Goal: Task Accomplishment & Management: Use online tool/utility

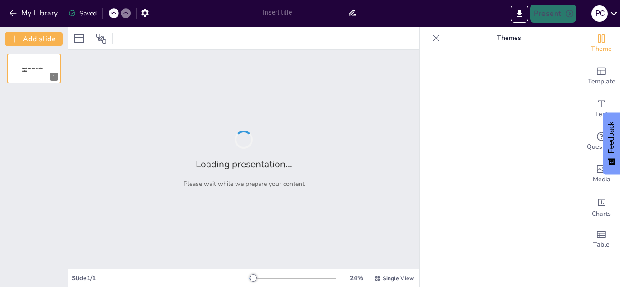
type input "CADEX: Un Puente entre Exportadores y Mercados Internacionales"
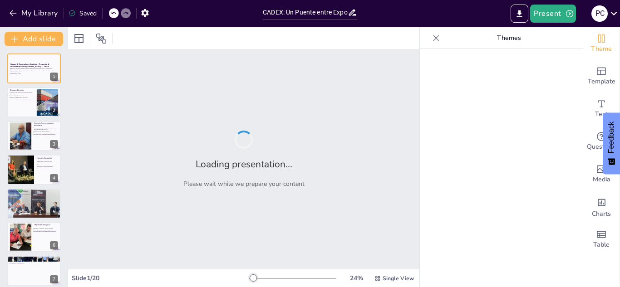
checkbox input "true"
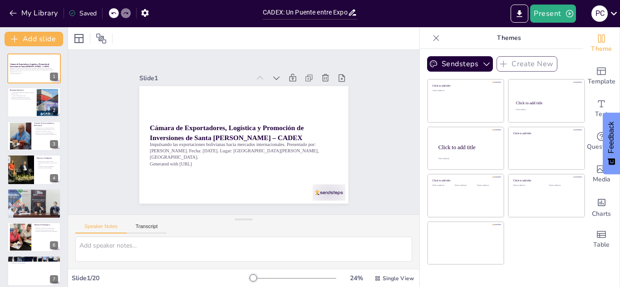
checkbox input "true"
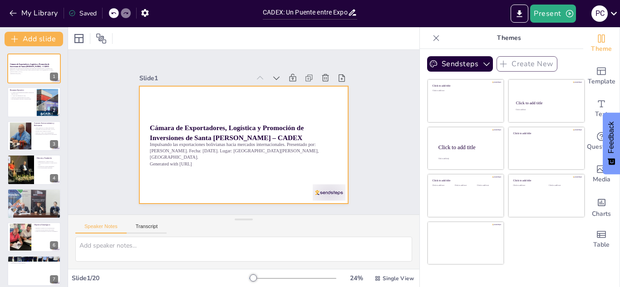
checkbox input "true"
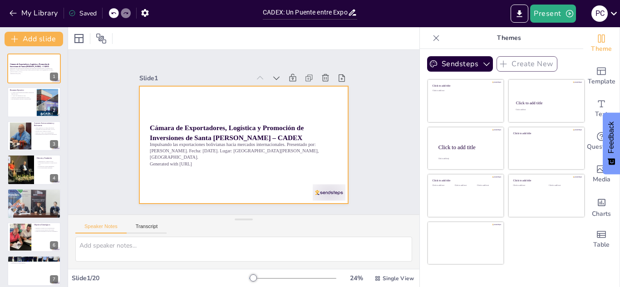
checkbox input "true"
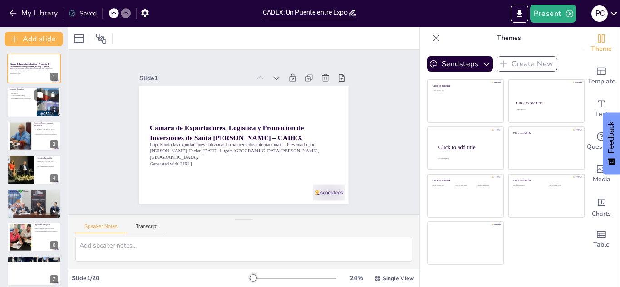
click at [40, 104] on div at bounding box center [48, 102] width 39 height 28
type textarea "CADEX se establece como una entidad sin fines de lucro, lo que significa que su…"
checkbox input "true"
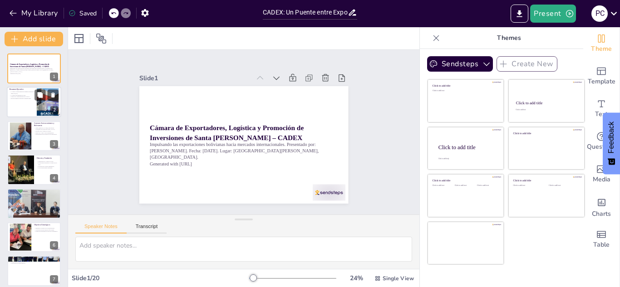
checkbox input "true"
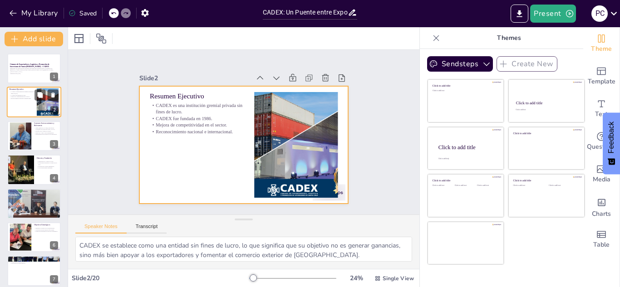
checkbox input "true"
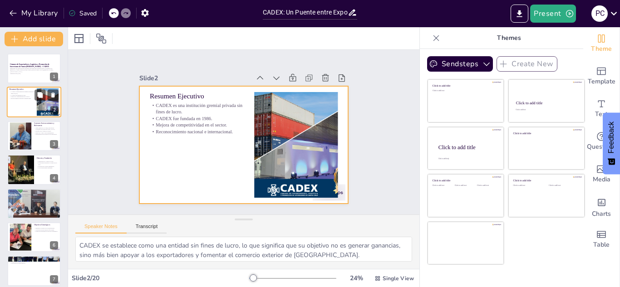
click at [35, 108] on div at bounding box center [34, 102] width 54 height 31
checkbox input "true"
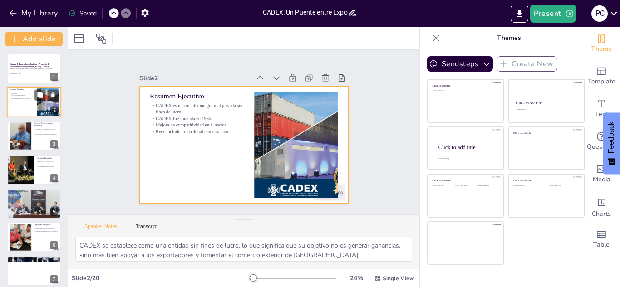
checkbox input "true"
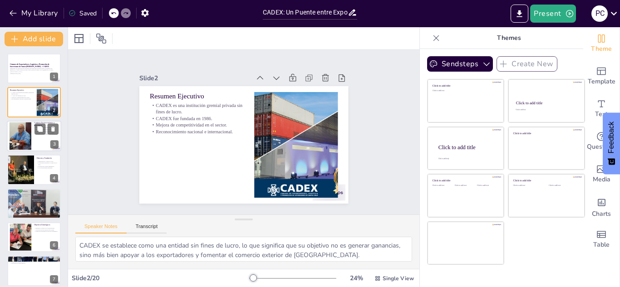
checkbox input "true"
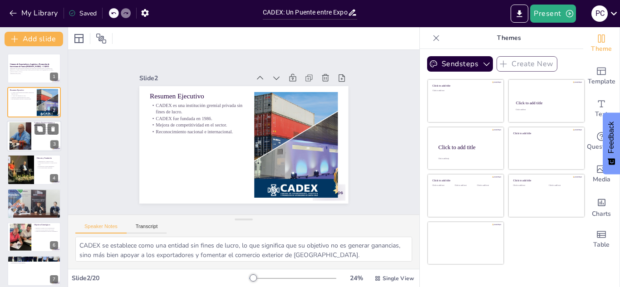
click at [34, 127] on div "Santa Cruz como motor económico de Bolivia. Desafíos en el comercio exterior. P…" at bounding box center [46, 131] width 24 height 9
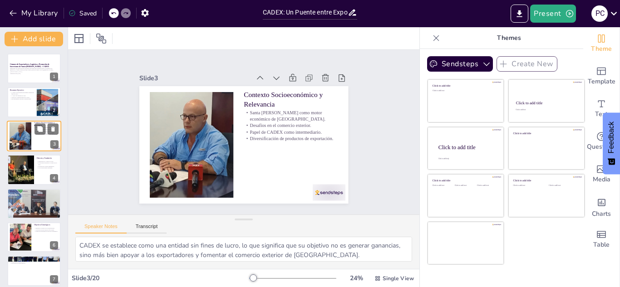
type textarea "Santa Cruz se ha convertido en un centro vital para la economía boliviana, grac…"
checkbox input "true"
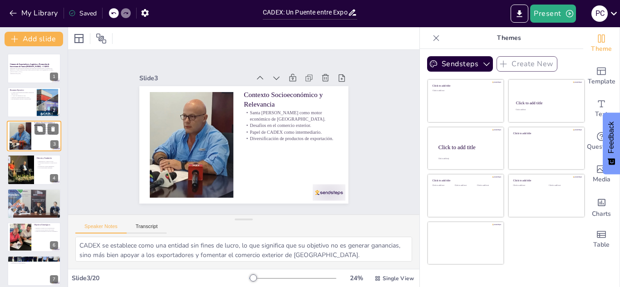
checkbox input "true"
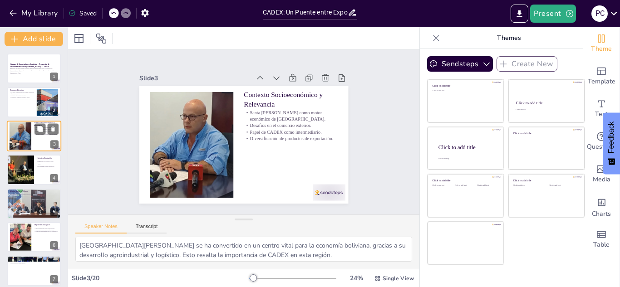
checkbox input "true"
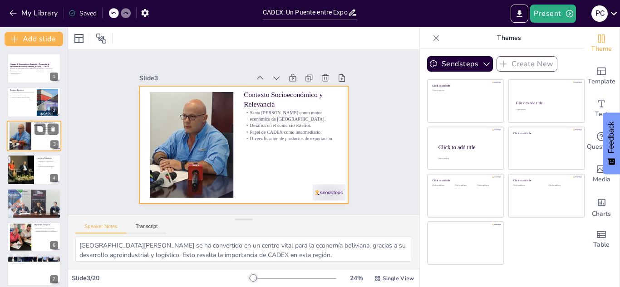
checkbox input "true"
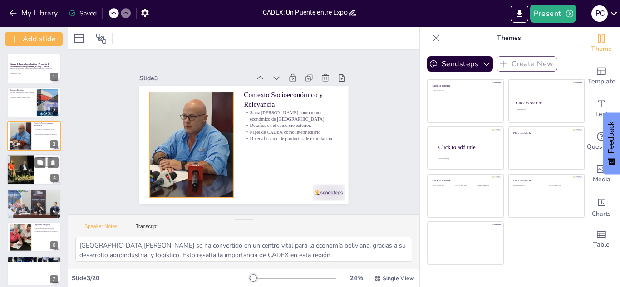
checkbox input "true"
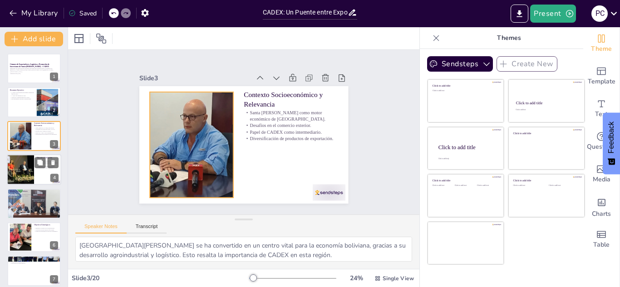
checkbox input "true"
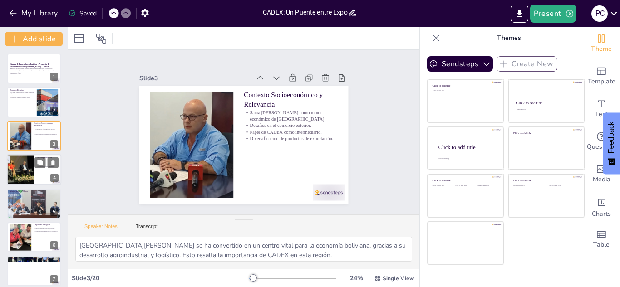
click at [29, 157] on div at bounding box center [20, 169] width 63 height 31
type textarea "La fundación de CADEX en 1986 fue un paso importante para el sector exportador …"
checkbox input "true"
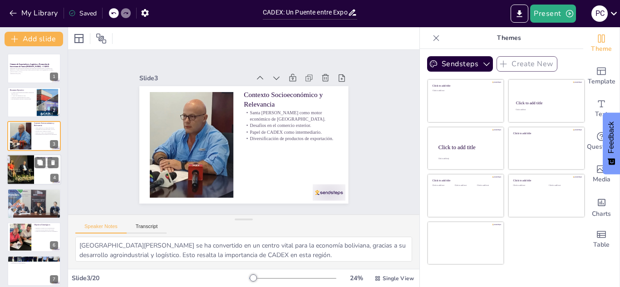
checkbox input "true"
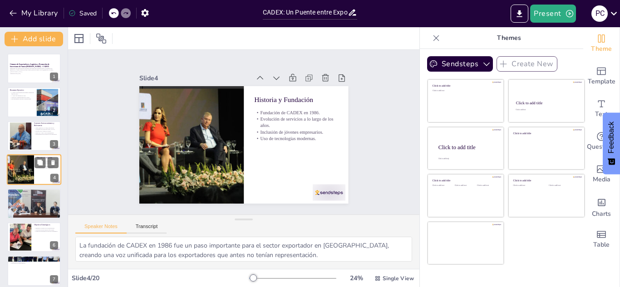
scroll to position [3, 0]
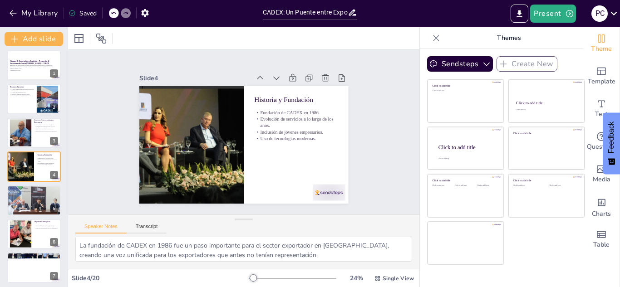
checkbox input "true"
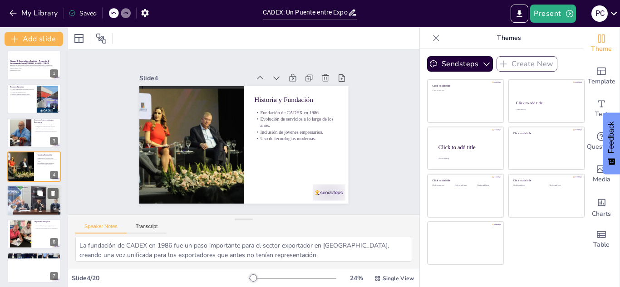
checkbox input "true"
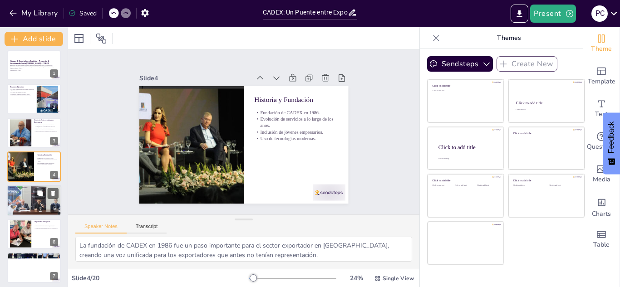
checkbox input "true"
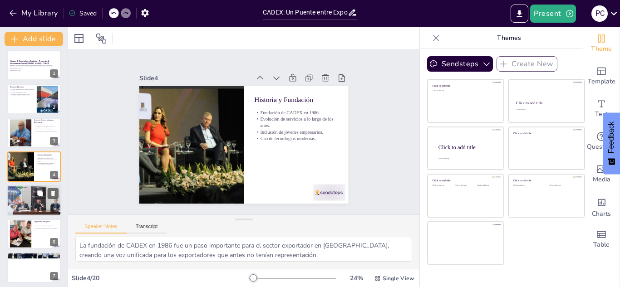
click at [25, 189] on p "Misión de CADEX." at bounding box center [34, 189] width 49 height 2
type textarea "La misión de CADEX resalta su compromiso con el crecimiento económico y social …"
checkbox input "true"
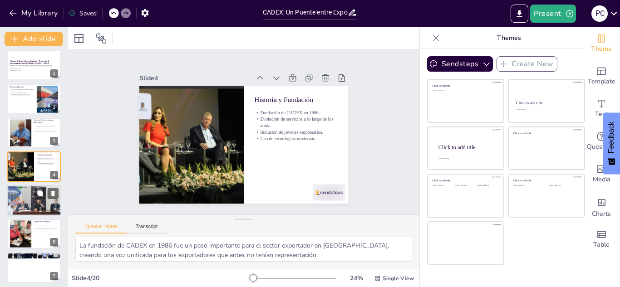
checkbox input "true"
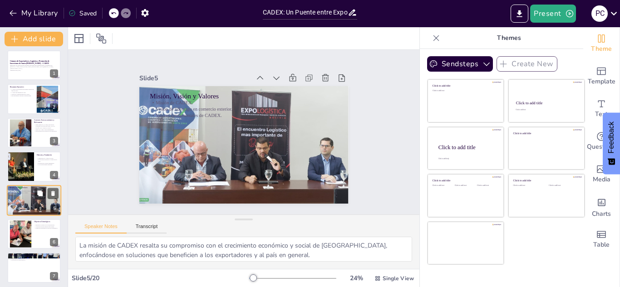
scroll to position [37, 0]
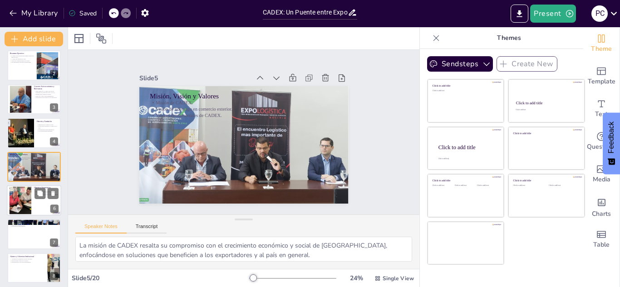
checkbox input "true"
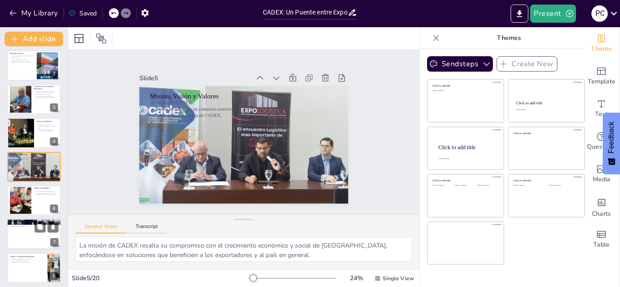
checkbox input "true"
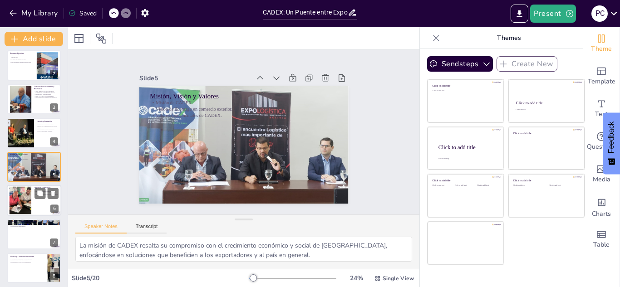
click at [29, 204] on div at bounding box center [20, 201] width 44 height 28
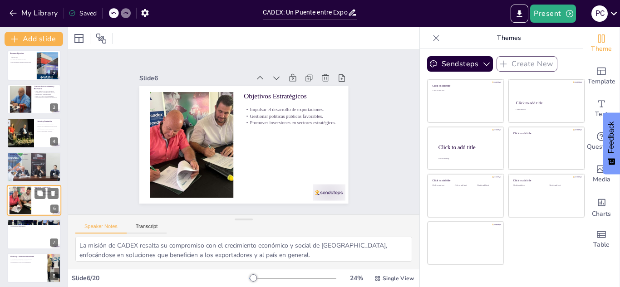
type textarea "Impulsar el desarrollo de las exportaciones es fundamental para el crecimiento …"
checkbox input "true"
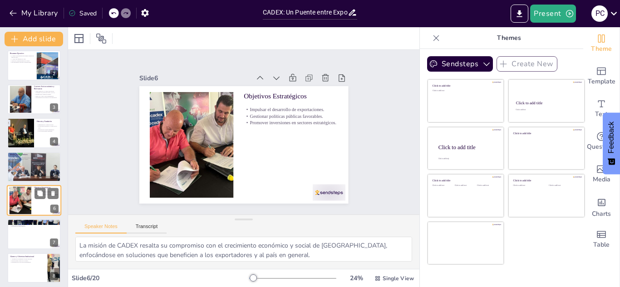
checkbox input "true"
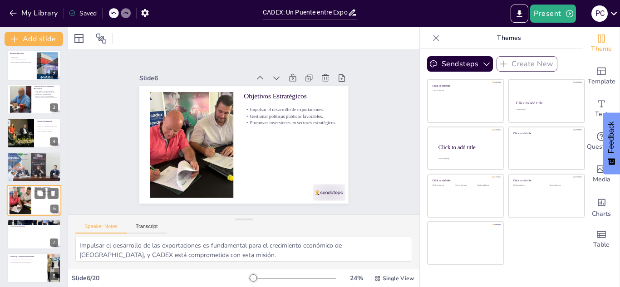
checkbox input "true"
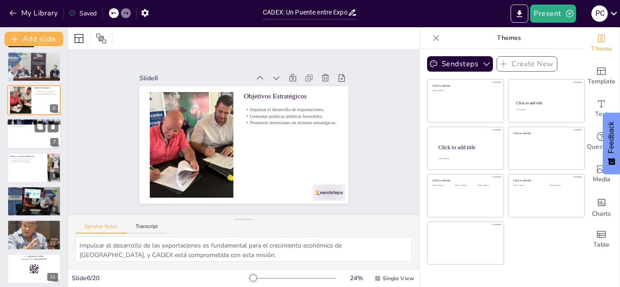
checkbox input "true"
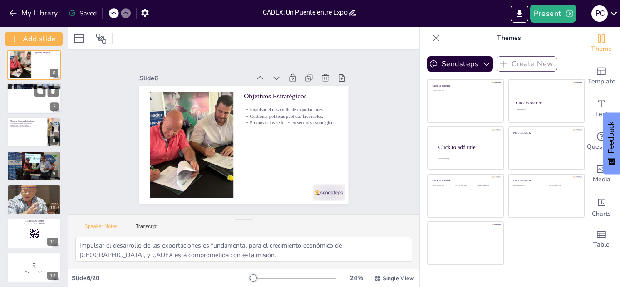
checkbox input "true"
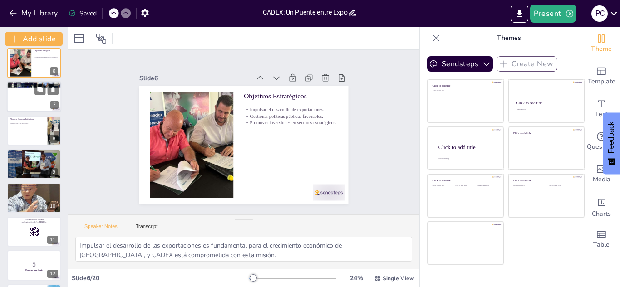
scroll to position [211, 0]
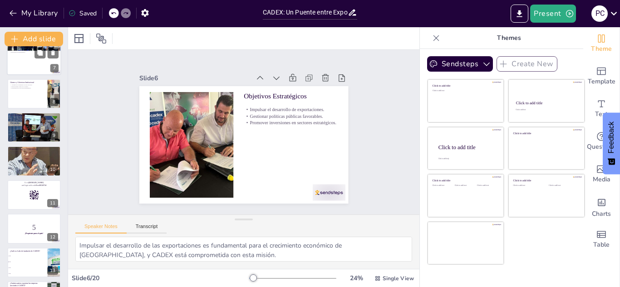
checkbox input "true"
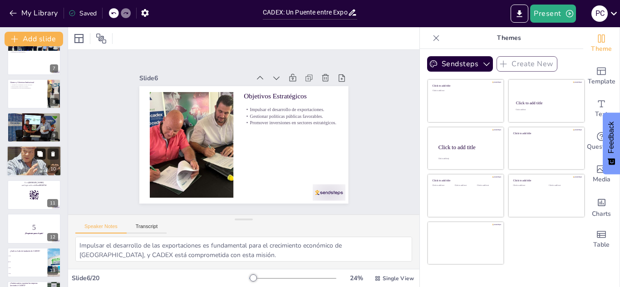
checkbox input "true"
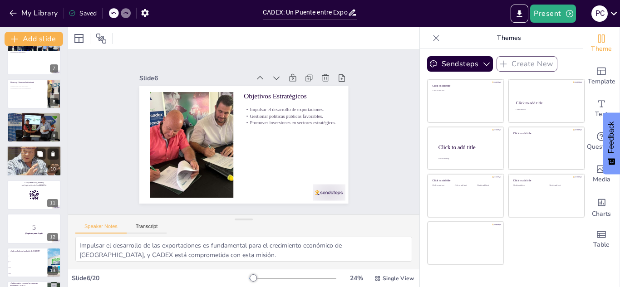
checkbox input "true"
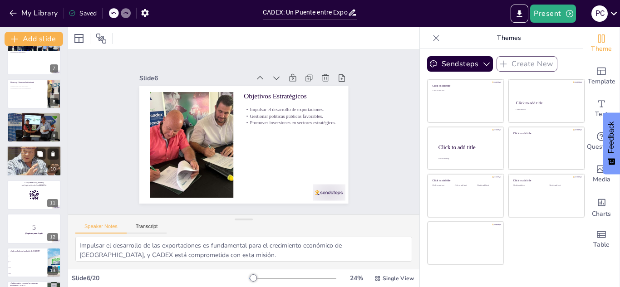
checkbox input "true"
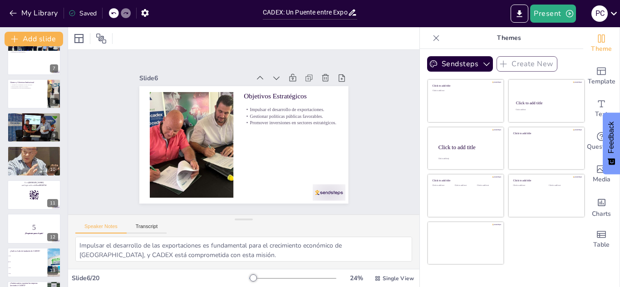
checkbox input "true"
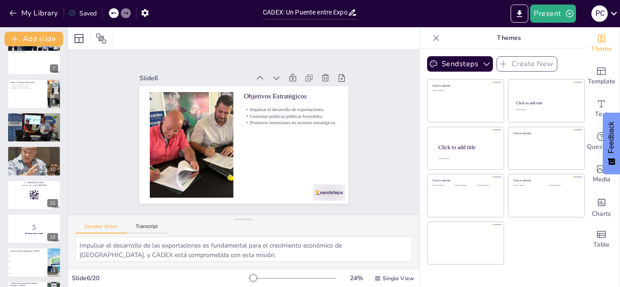
checkbox input "true"
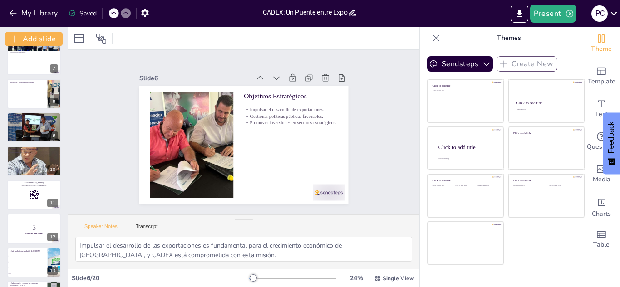
checkbox input "true"
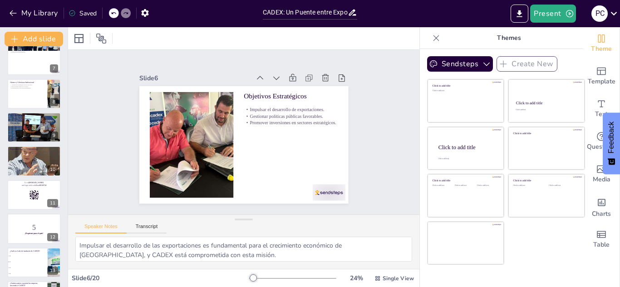
checkbox input "true"
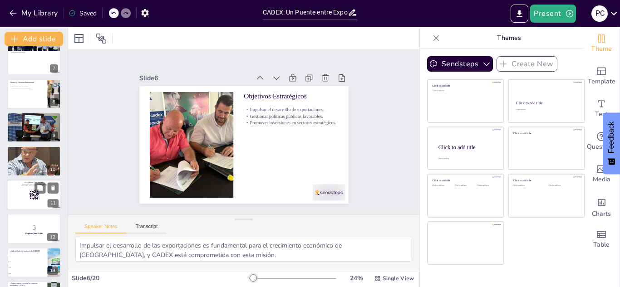
checkbox input "true"
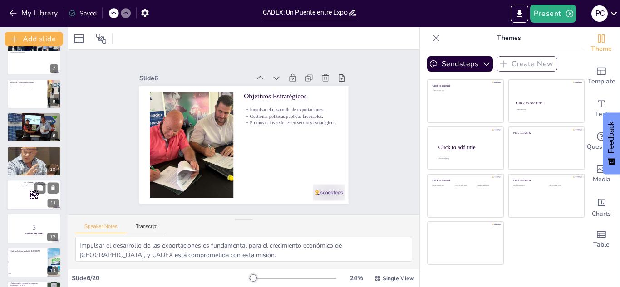
checkbox input "true"
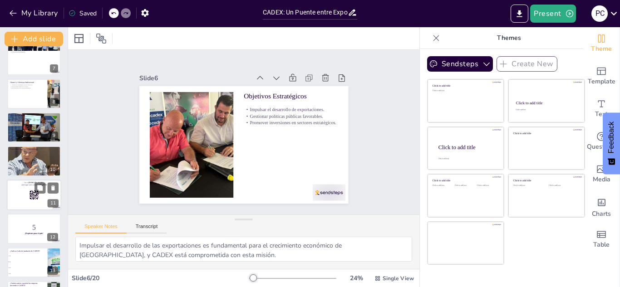
click at [32, 195] on rect at bounding box center [32, 195] width 1 height 0
checkbox input "true"
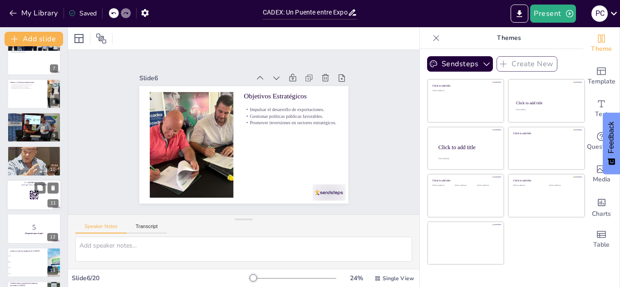
checkbox input "true"
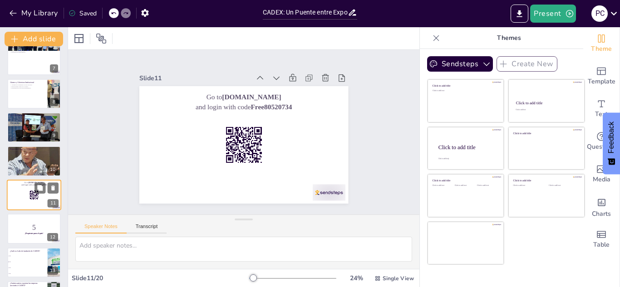
scroll to position [239, 0]
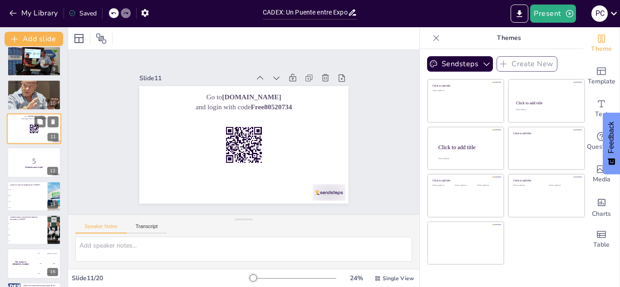
checkbox input "true"
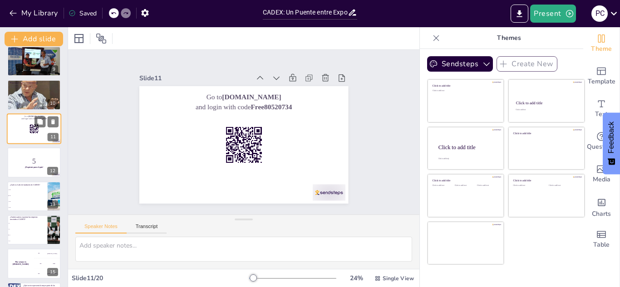
scroll to position [278, 0]
checkbox input "true"
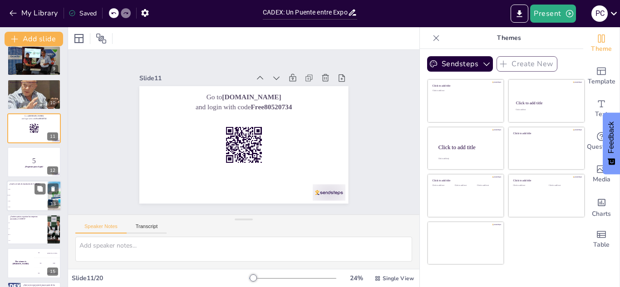
checkbox input "true"
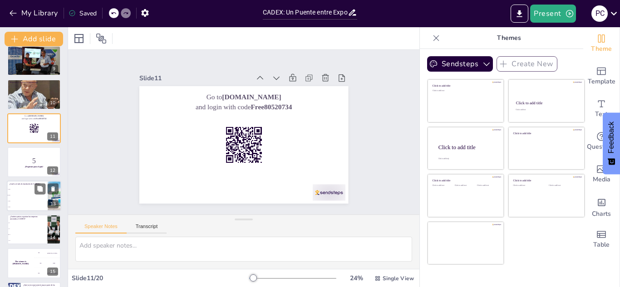
checkbox input "true"
click at [23, 157] on p "5" at bounding box center [34, 161] width 49 height 10
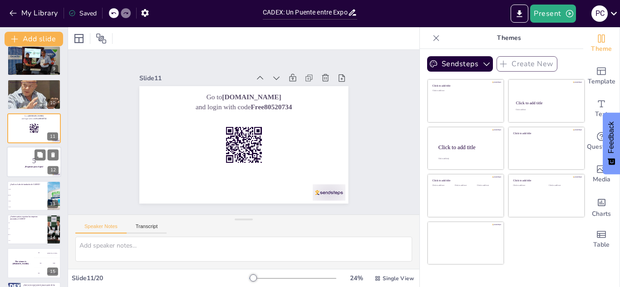
scroll to position [273, 0]
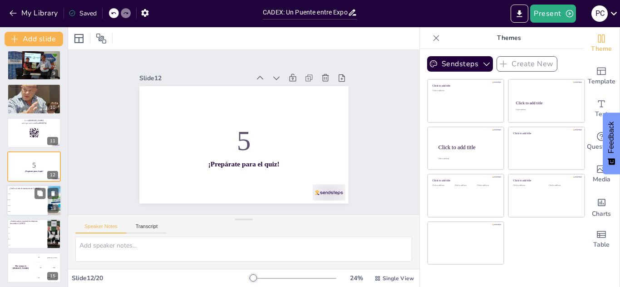
click at [26, 188] on p "¿Cuál es el año de fundación de CADEX?" at bounding box center [27, 188] width 35 height 3
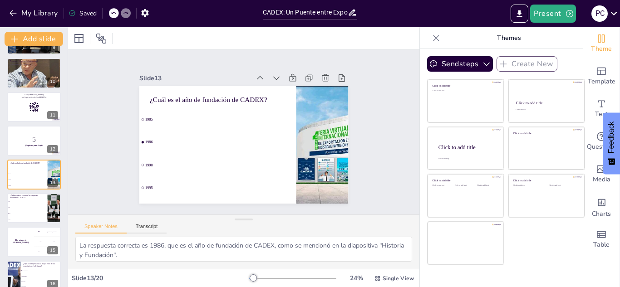
scroll to position [5, 0]
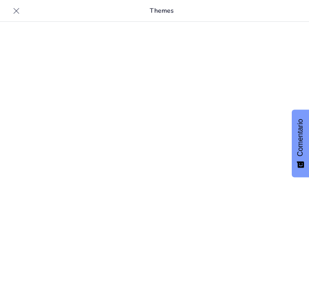
scroll to position [12, 0]
type input "CADEX: Un Puente entre Exportadores y Mercados Internacionales"
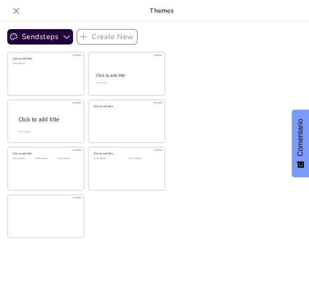
checkbox input "true"
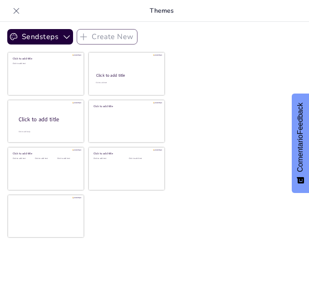
checkbox input "true"
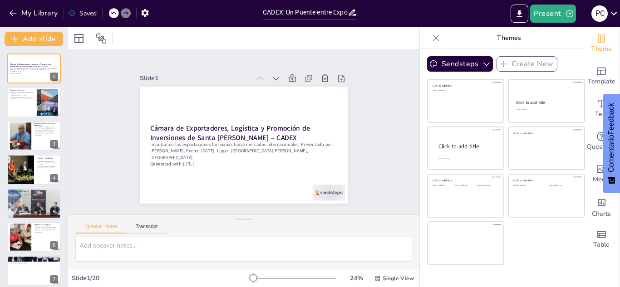
checkbox input "true"
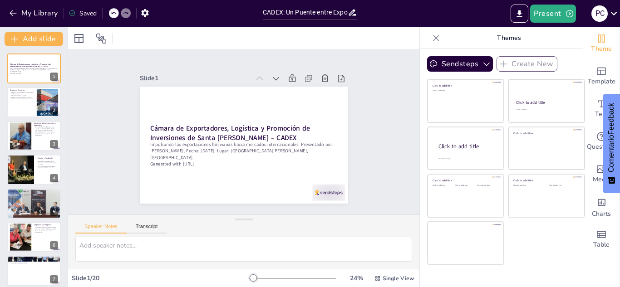
checkbox input "true"
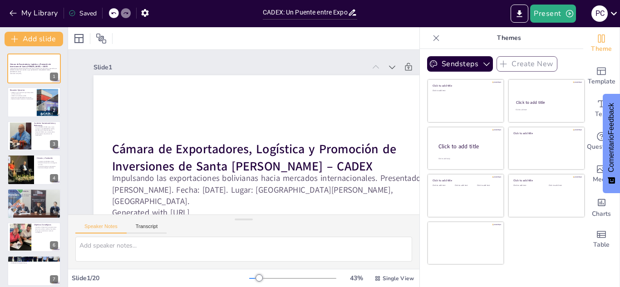
checkbox input "true"
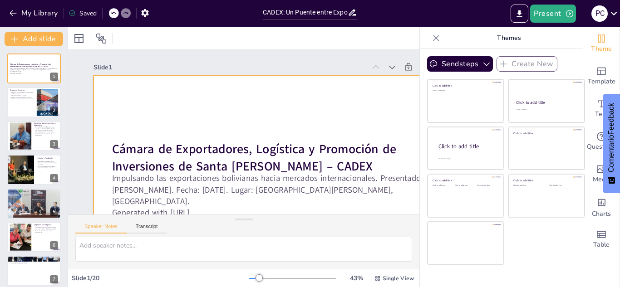
checkbox input "true"
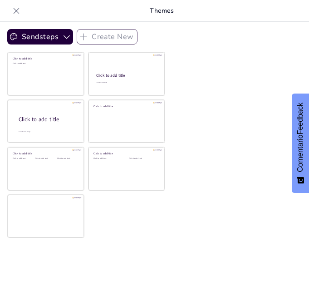
checkbox input "true"
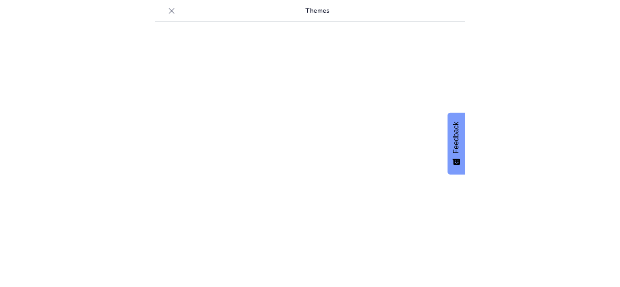
scroll to position [12, 0]
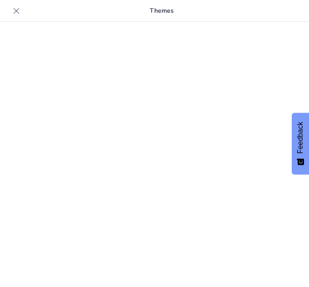
type input "CADEX: Un Puente entre Exportadores y Mercados Internacionales"
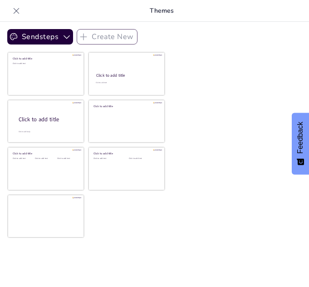
checkbox input "true"
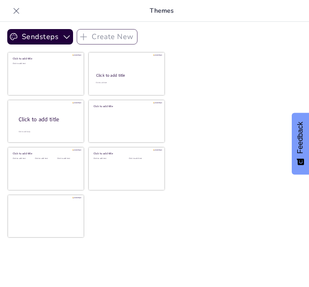
checkbox input "true"
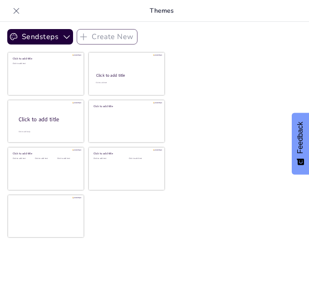
checkbox input "true"
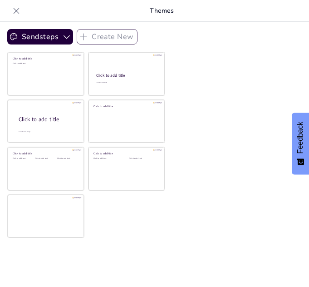
checkbox input "true"
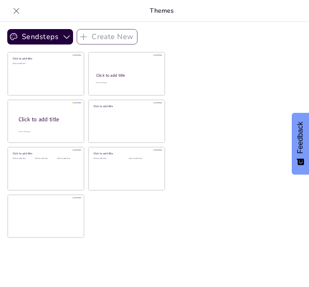
checkbox input "true"
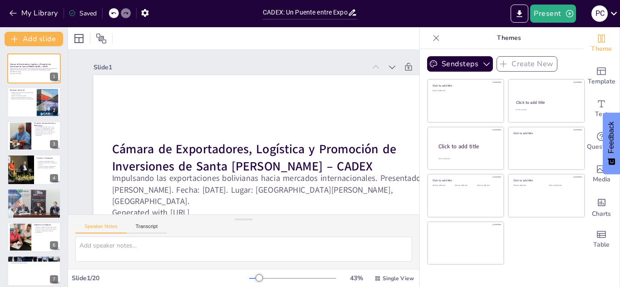
checkbox input "true"
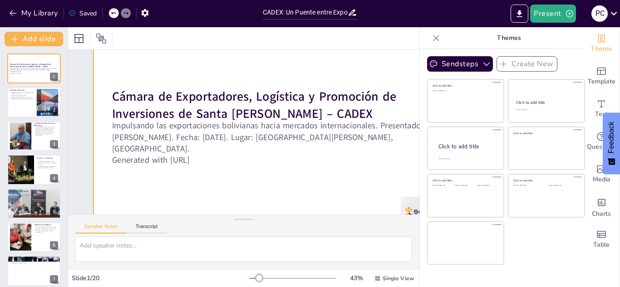
checkbox input "true"
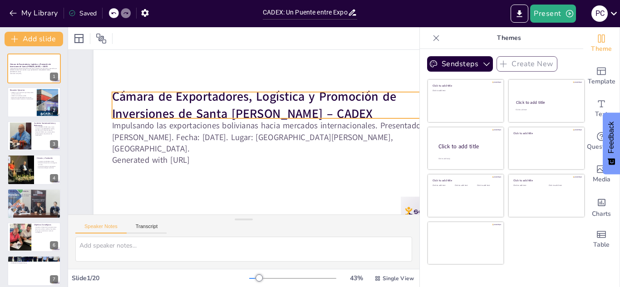
scroll to position [76, 0]
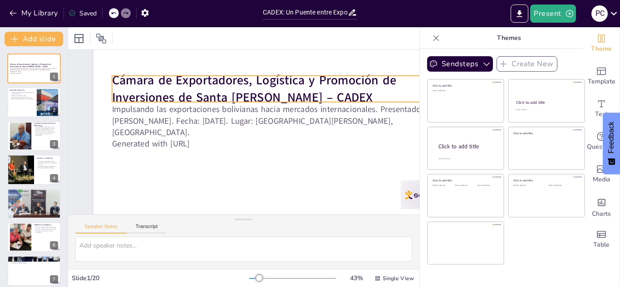
checkbox input "true"
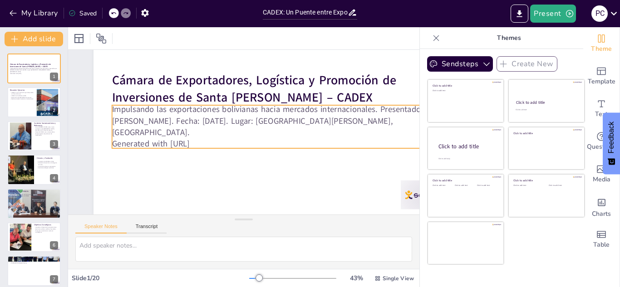
scroll to position [0, 0]
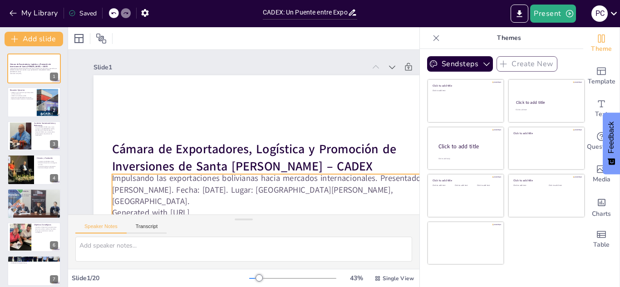
checkbox input "true"
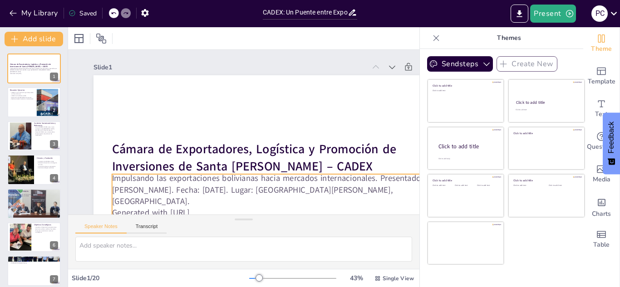
scroll to position [76, 0]
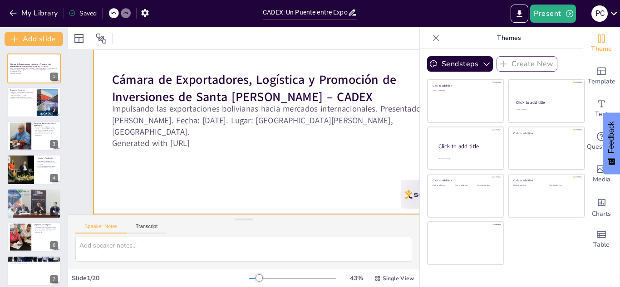
checkbox input "true"
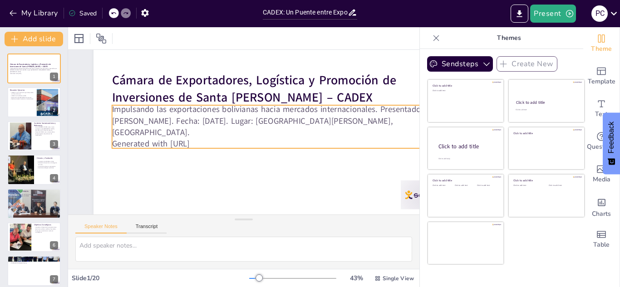
scroll to position [0, 0]
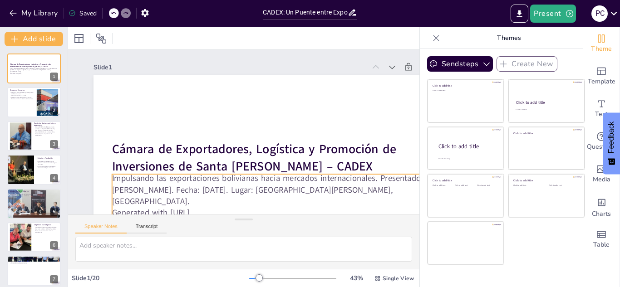
checkbox input "true"
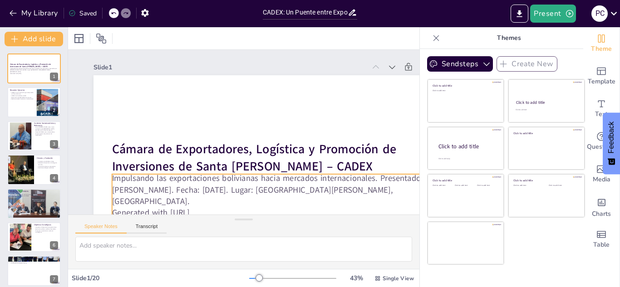
checkbox input "true"
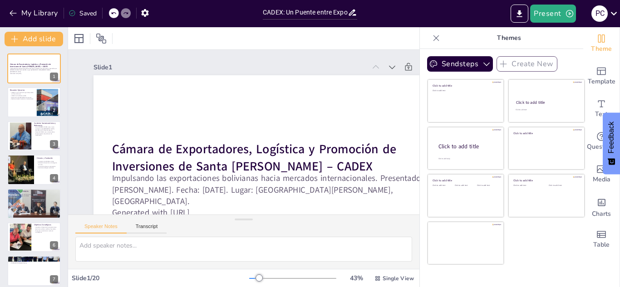
checkbox input "true"
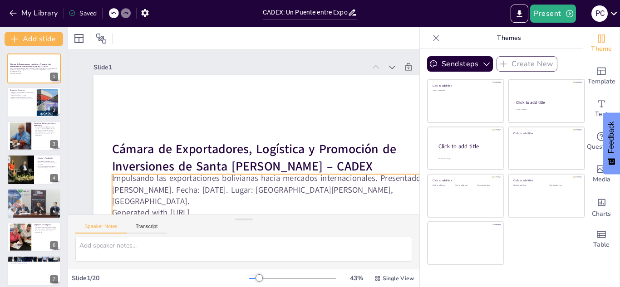
checkbox input "true"
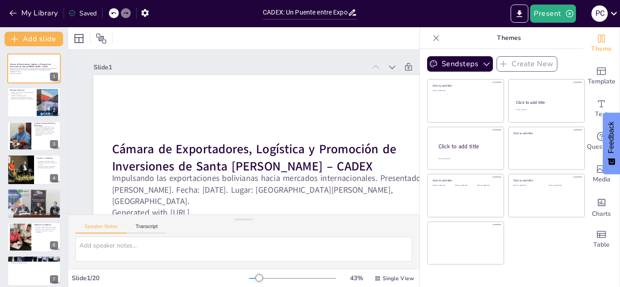
checkbox input "true"
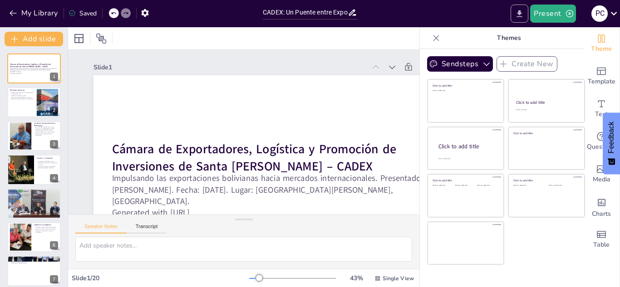
click at [308, 9] on icon "Export to PowerPoint" at bounding box center [519, 14] width 10 height 10
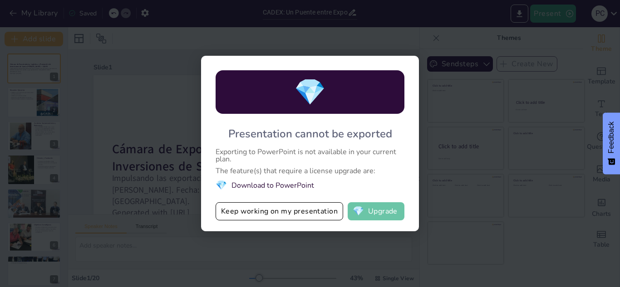
click at [308, 209] on button "💎 Upgrade" at bounding box center [375, 211] width 57 height 18
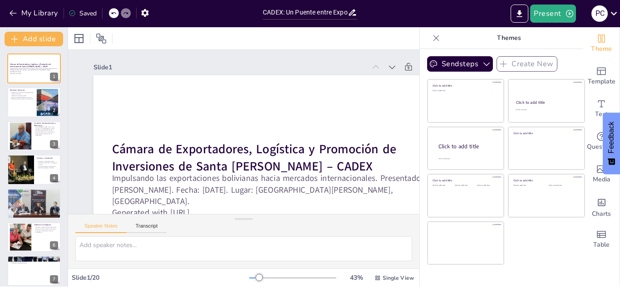
checkbox input "true"
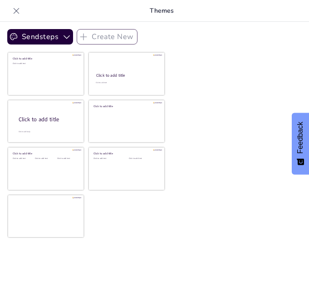
click at [13, 14] on icon at bounding box center [16, 10] width 9 height 9
checkbox input "true"
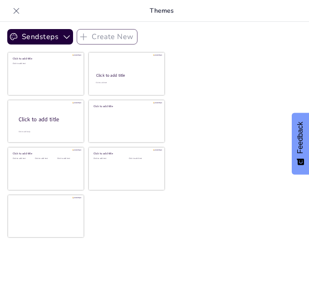
checkbox input "true"
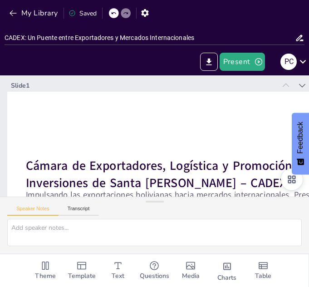
checkbox input "true"
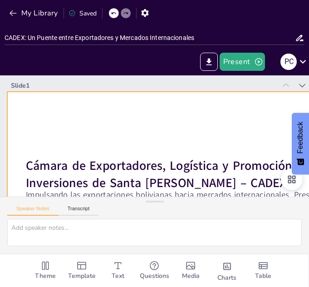
checkbox input "true"
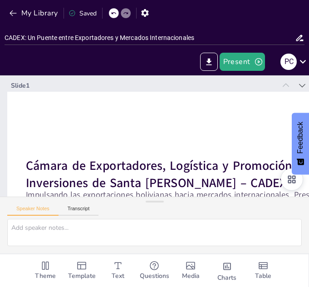
checkbox input "true"
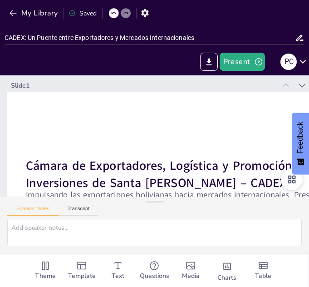
checkbox input "true"
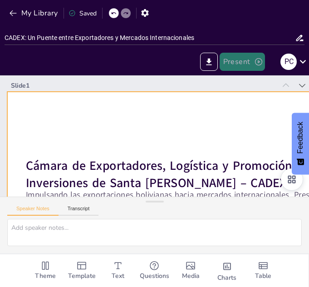
checkbox input "true"
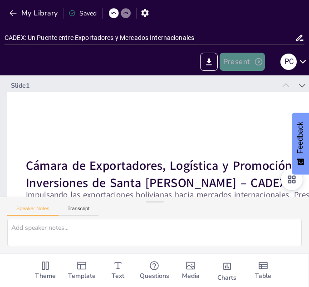
click at [244, 63] on button "Present" at bounding box center [242, 62] width 45 height 18
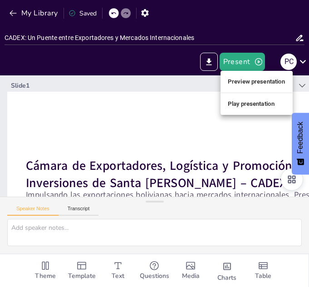
checkbox input "true"
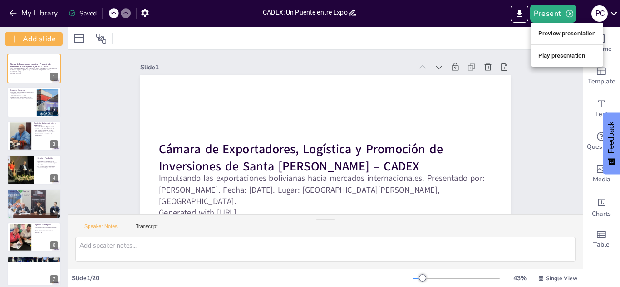
click at [308, 54] on div at bounding box center [310, 143] width 620 height 287
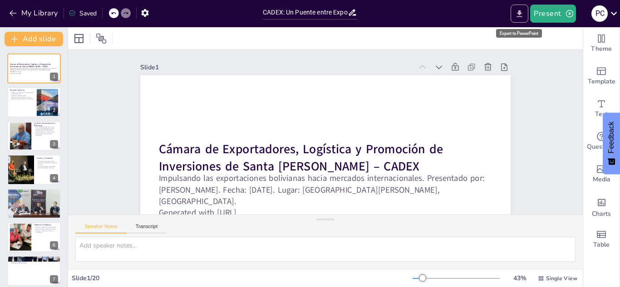
click at [308, 13] on icon "Export to PowerPoint" at bounding box center [519, 13] width 5 height 7
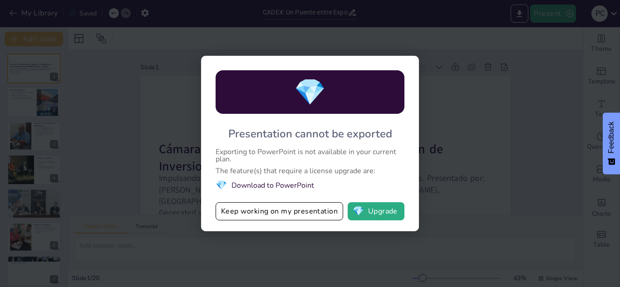
click at [308, 93] on div "💎 Presentation cannot be exported Exporting to PowerPoint is not available in y…" at bounding box center [310, 143] width 620 height 287
click at [308, 69] on div "💎 Presentation cannot be exported Exporting to PowerPoint is not available in y…" at bounding box center [310, 143] width 620 height 287
click at [256, 16] on div "💎 Presentation cannot be exported Exporting to PowerPoint is not available in y…" at bounding box center [310, 143] width 620 height 287
click at [308, 86] on div "💎 Presentation cannot be exported Exporting to PowerPoint is not available in y…" at bounding box center [310, 143] width 620 height 287
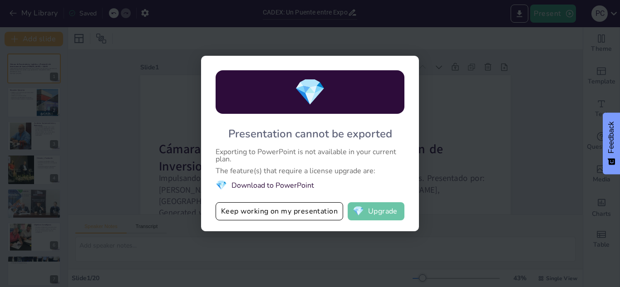
click at [308, 212] on button "💎 Upgrade" at bounding box center [375, 211] width 57 height 18
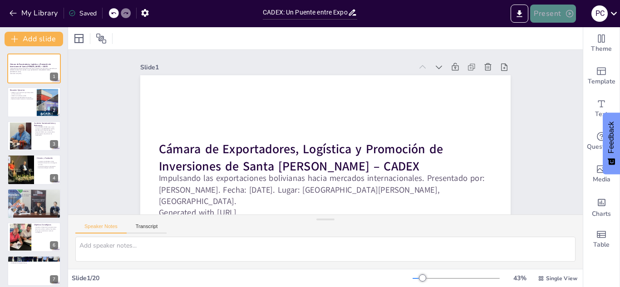
click at [308, 15] on button "Present" at bounding box center [552, 14] width 45 height 18
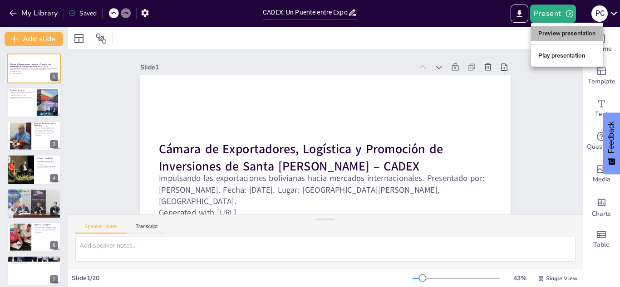
click at [308, 34] on li "Preview presentation" at bounding box center [567, 33] width 72 height 15
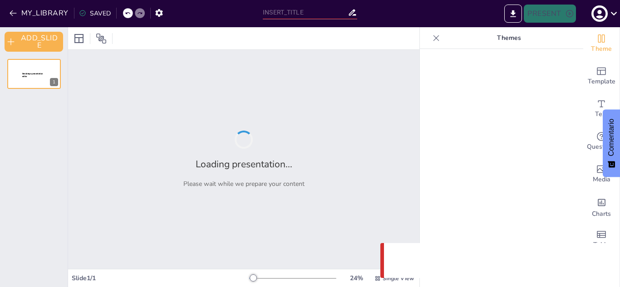
type input "CADEX: Un Puente entre Exportadores y Mercados Internacionales"
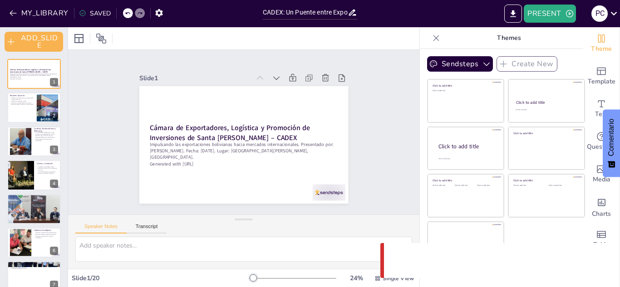
checkbox input "true"
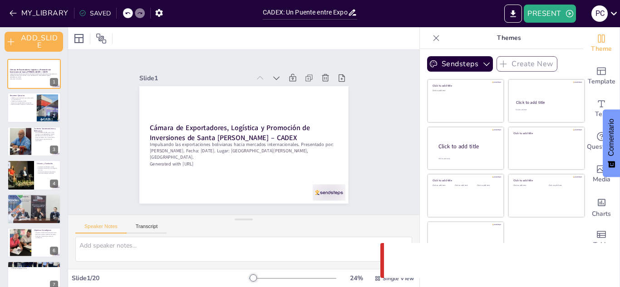
click at [552, 27] on div "PRESENT P C" at bounding box center [490, 13] width 258 height 27
click at [618, 14] on icon at bounding box center [613, 13] width 12 height 12
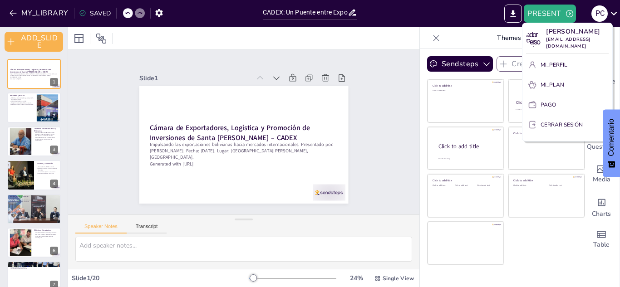
click at [383, 36] on div at bounding box center [310, 143] width 620 height 287
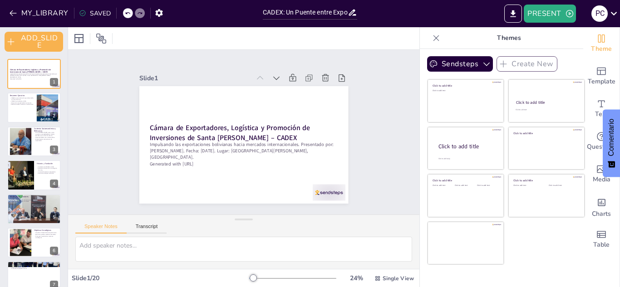
click at [94, 13] on div "SAVED" at bounding box center [95, 13] width 32 height 9
click at [156, 16] on icon "button" at bounding box center [159, 13] width 10 height 10
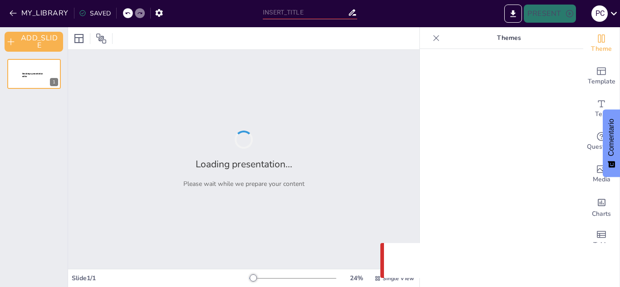
type input "CADEX: Un Puente entre Exportadores y Mercados Internacionales"
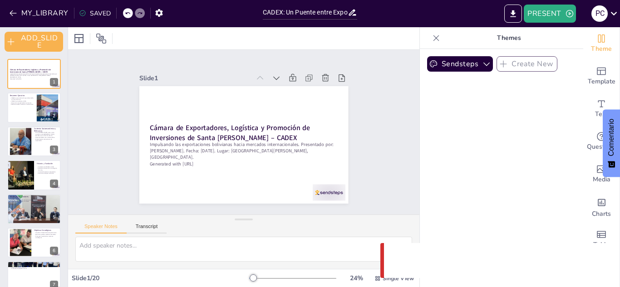
checkbox input "true"
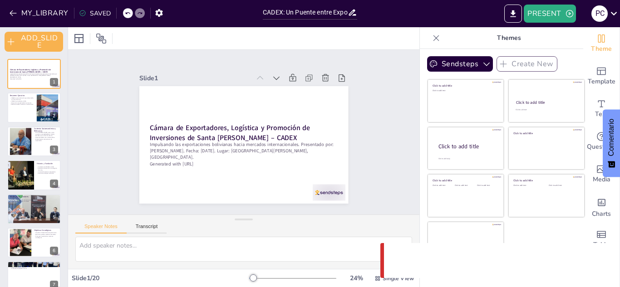
checkbox input "true"
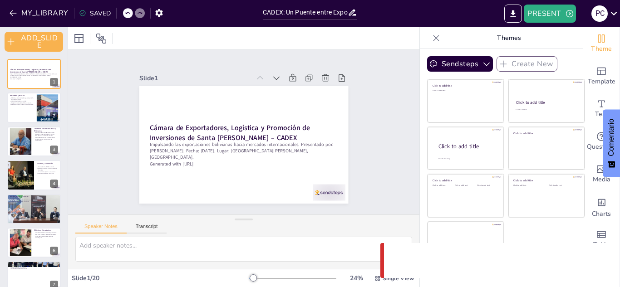
checkbox input "true"
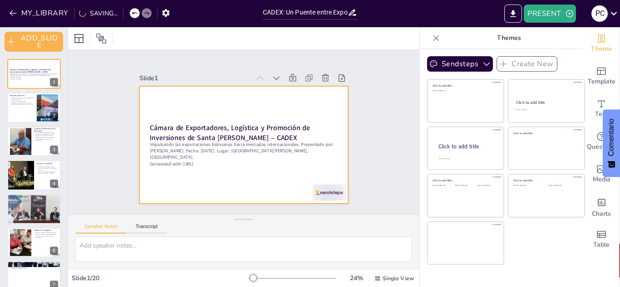
checkbox input "true"
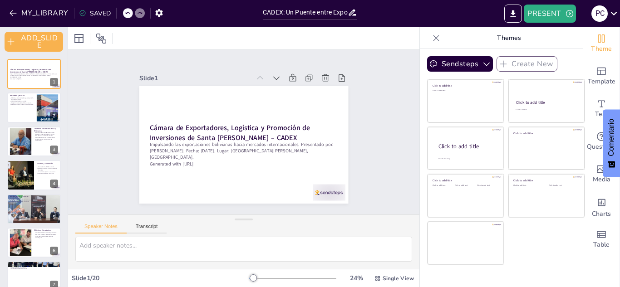
checkbox input "true"
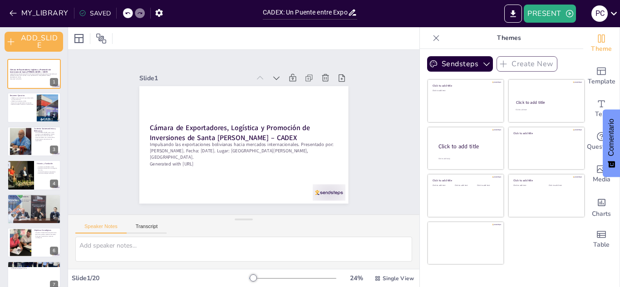
checkbox input "true"
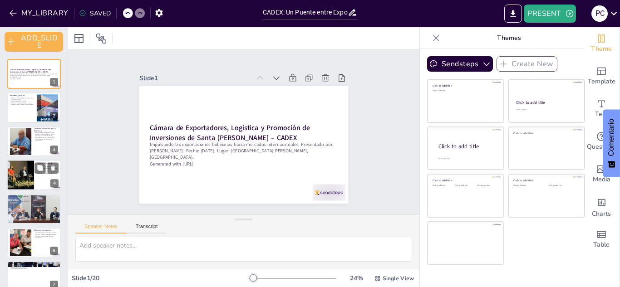
checkbox input "true"
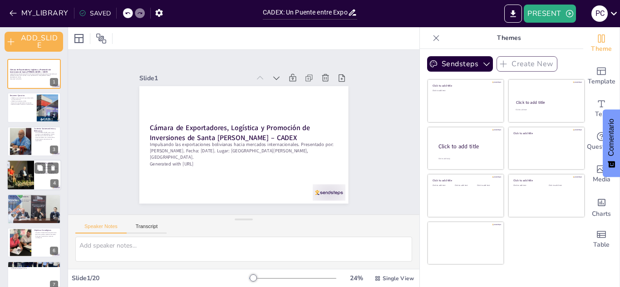
checkbox input "true"
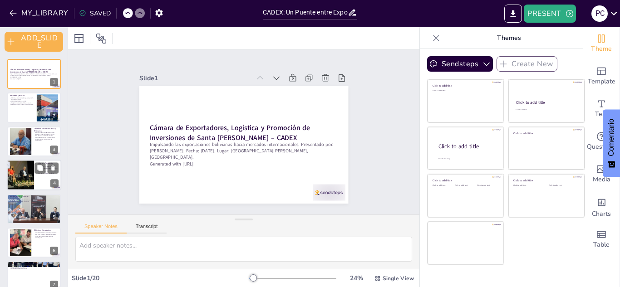
checkbox input "true"
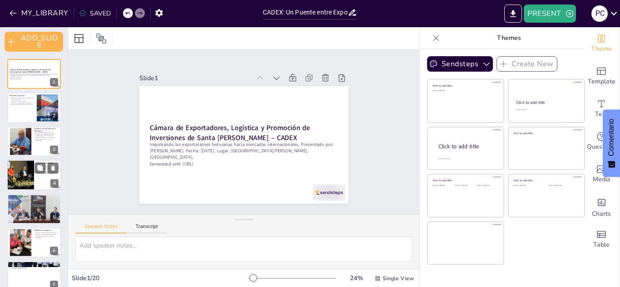
checkbox input "true"
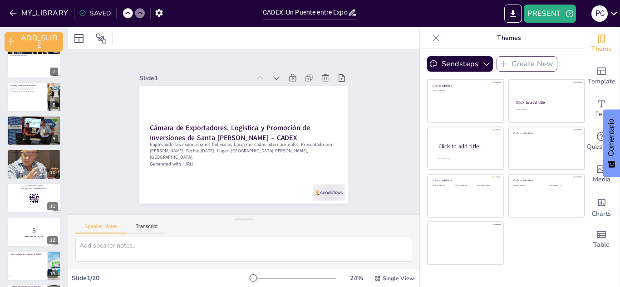
checkbox input "true"
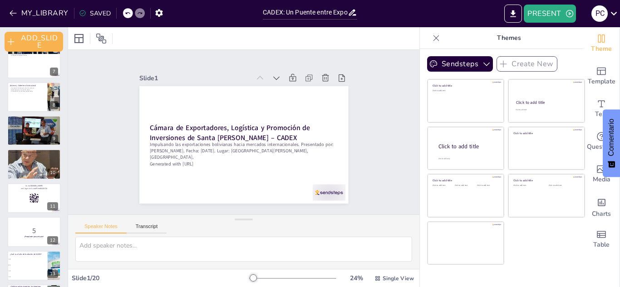
scroll to position [19, 0]
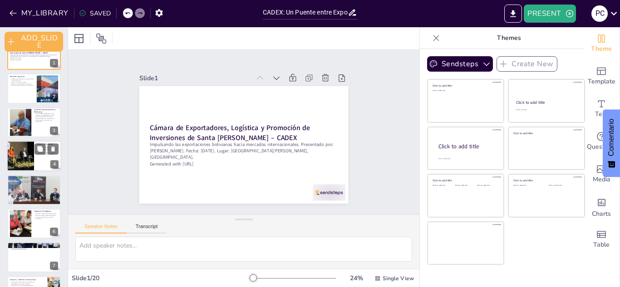
checkbox input "true"
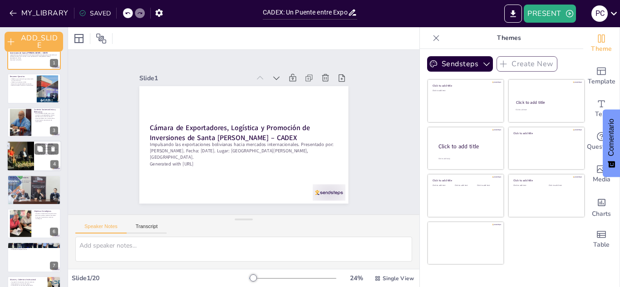
scroll to position [0, 0]
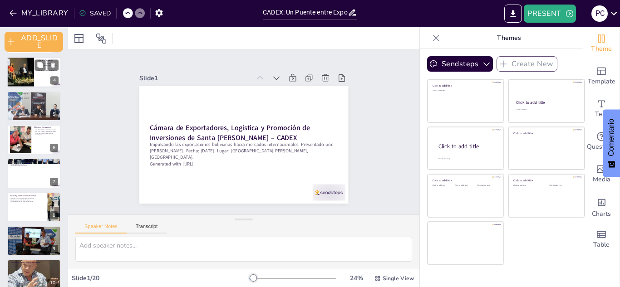
checkbox input "true"
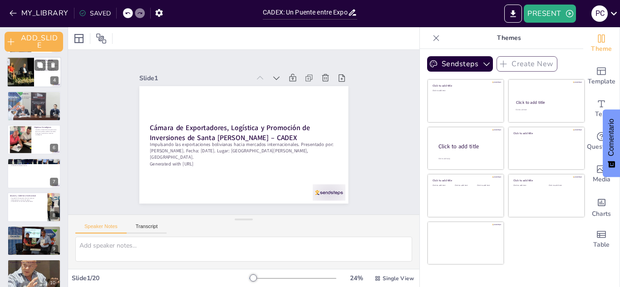
scroll to position [104, 0]
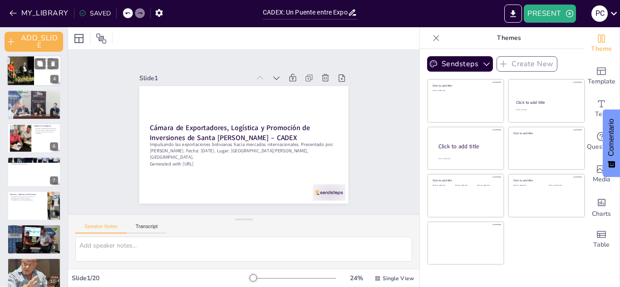
checkbox input "true"
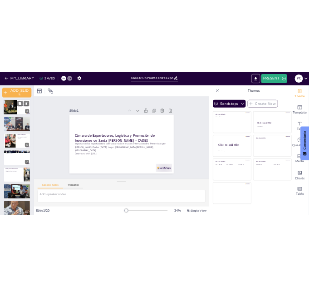
scroll to position [0, 0]
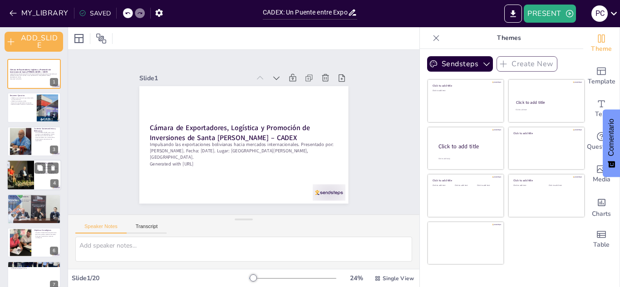
checkbox input "true"
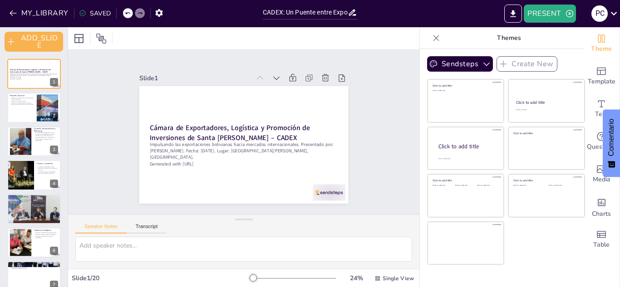
checkbox input "true"
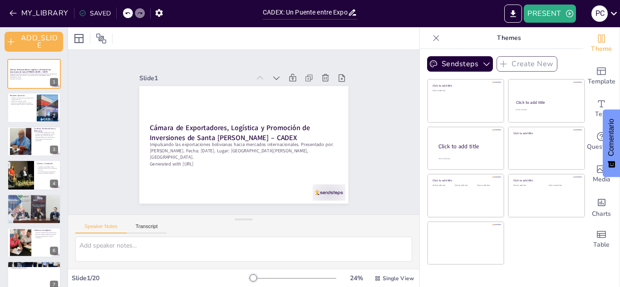
checkbox input "true"
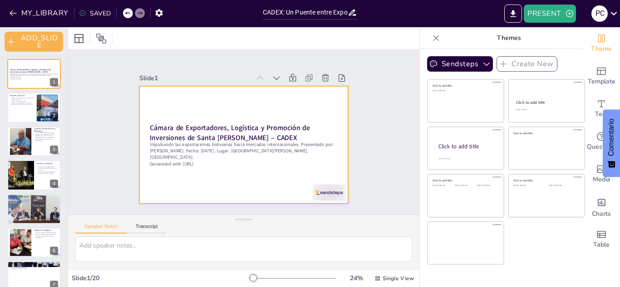
checkbox input "true"
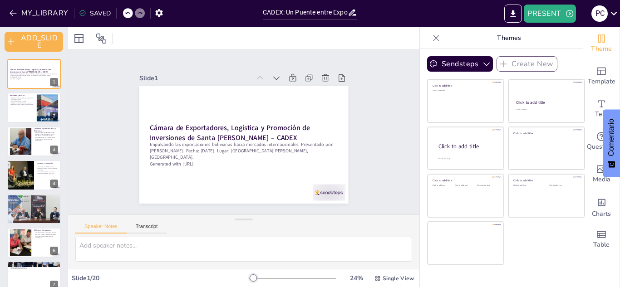
checkbox input "true"
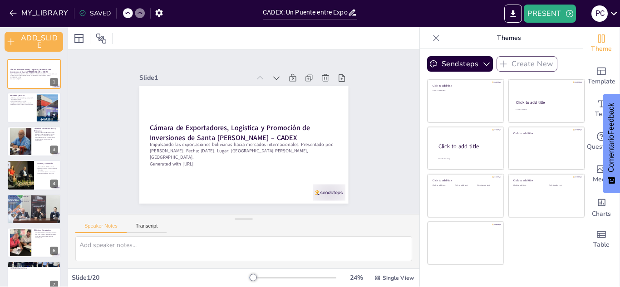
checkbox input "true"
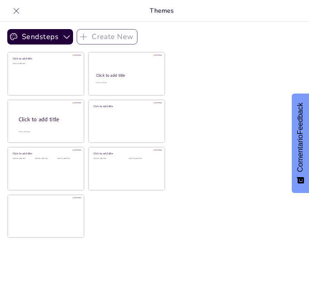
checkbox input "true"
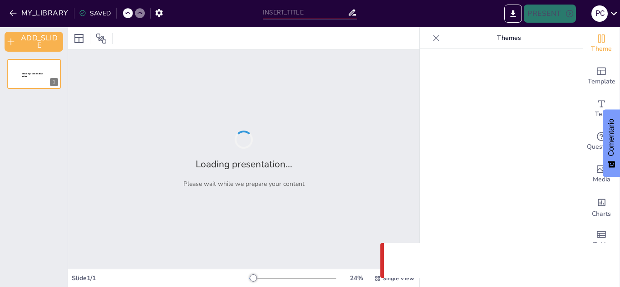
type input "CADEX: Un Puente entre Exportadores y Mercados Internacionales"
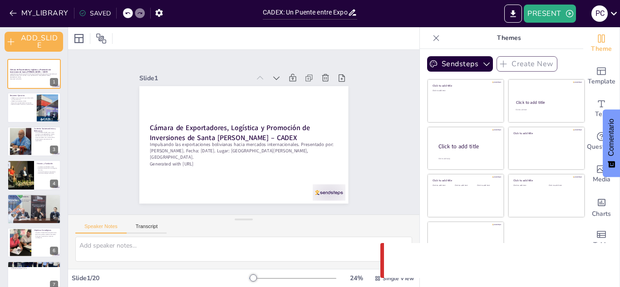
checkbox input "true"
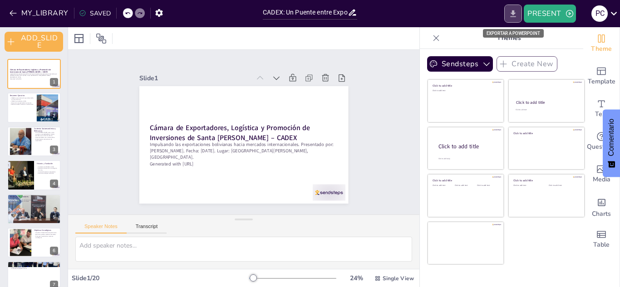
click at [513, 12] on icon "EXPORT_TO_POWERPOINT" at bounding box center [512, 13] width 5 height 7
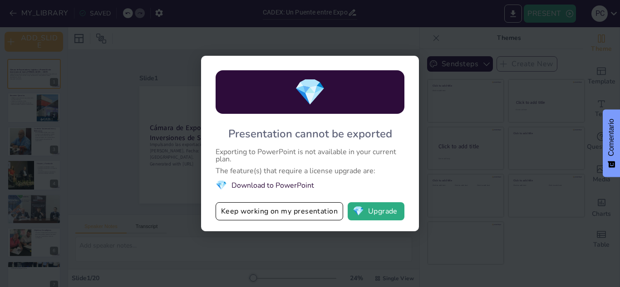
click at [467, 110] on div "💎 Presentation cannot be exported Exporting to PowerPoint is not available in y…" at bounding box center [310, 143] width 620 height 287
click at [522, 18] on div "💎 Presentation cannot be exported Exporting to PowerPoint is not available in y…" at bounding box center [310, 143] width 620 height 287
click at [374, 218] on button "💎 Upgrade" at bounding box center [375, 211] width 57 height 18
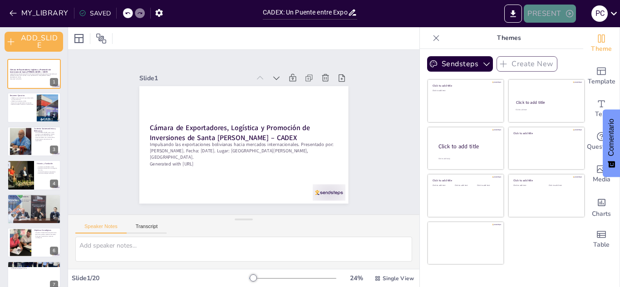
click at [543, 10] on button "PRESENT" at bounding box center [549, 14] width 52 height 18
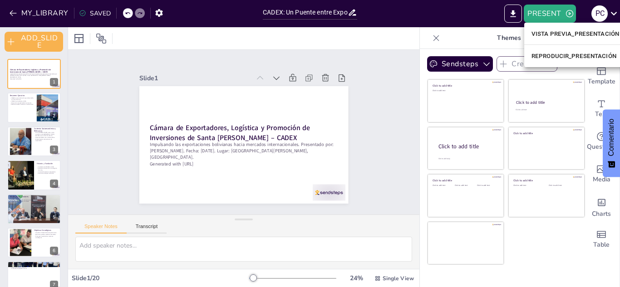
click at [610, 15] on div at bounding box center [310, 143] width 620 height 287
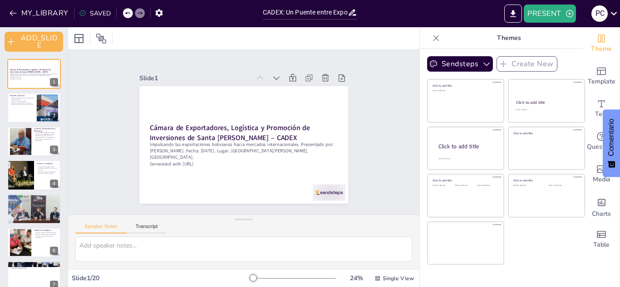
click at [616, 14] on icon at bounding box center [613, 13] width 12 height 12
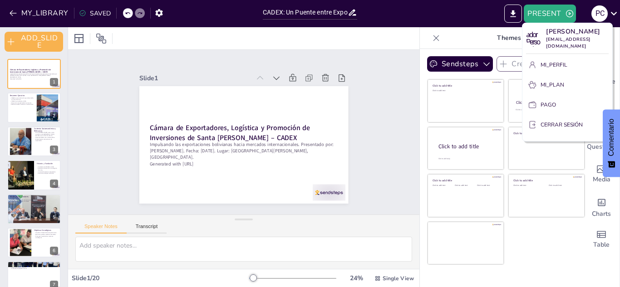
click at [412, 60] on div at bounding box center [310, 143] width 620 height 287
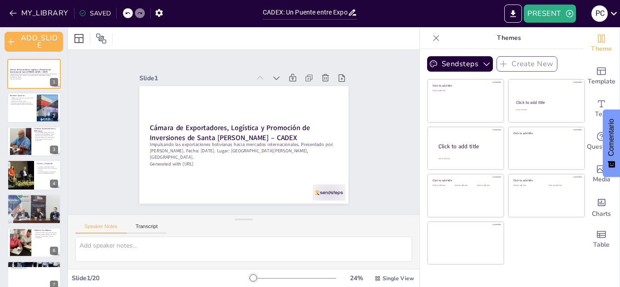
checkbox input "true"
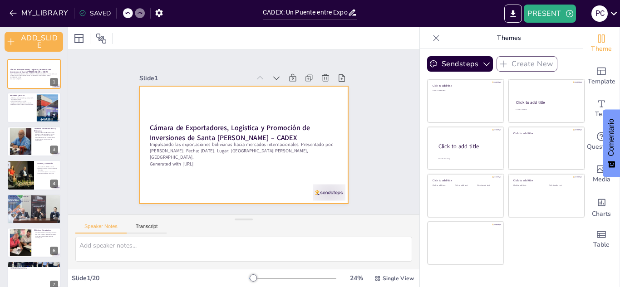
checkbox input "true"
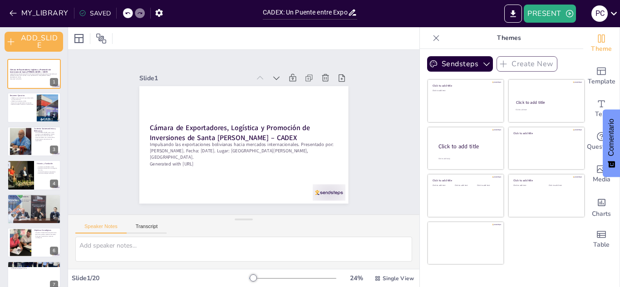
checkbox input "true"
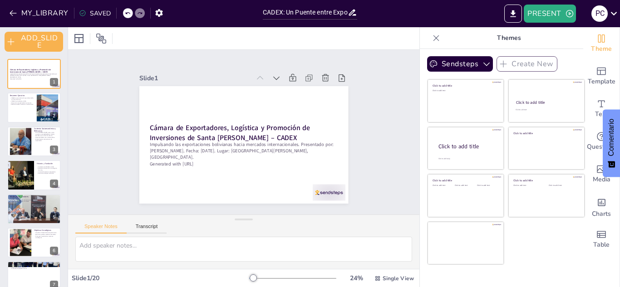
checkbox input "true"
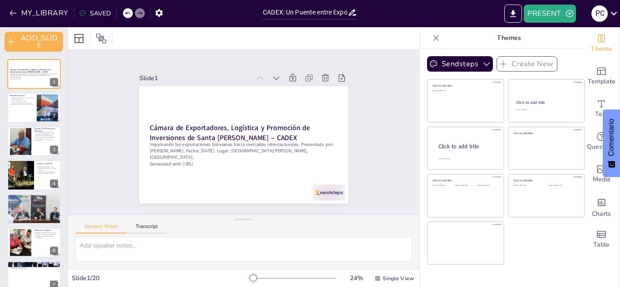
checkbox input "true"
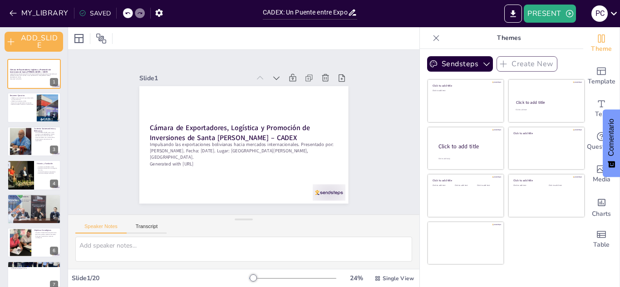
checkbox input "true"
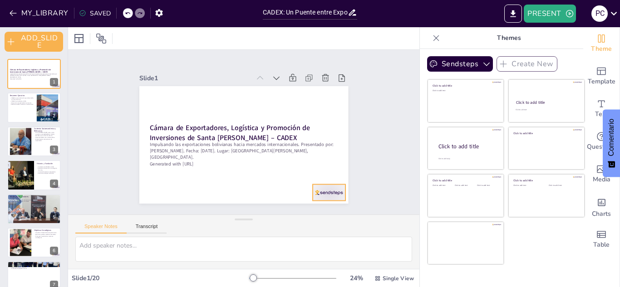
checkbox input "true"
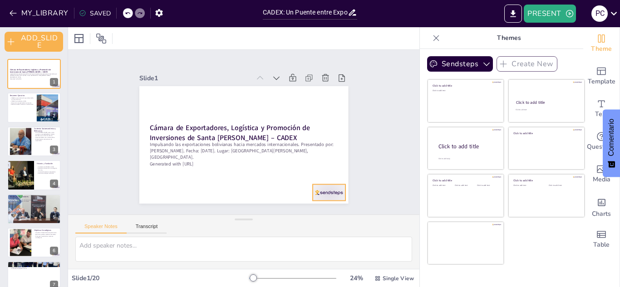
checkbox input "true"
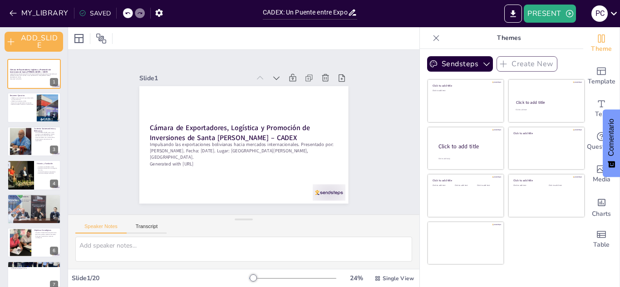
checkbox input "true"
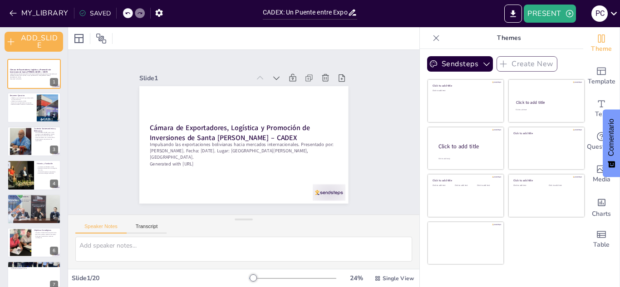
checkbox input "true"
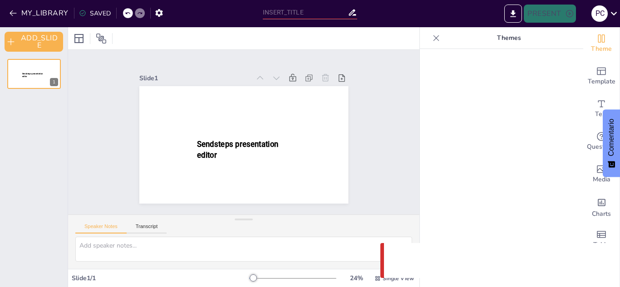
type input "CADEX: Un Puente entre Exportadores y Mercados Internacionales"
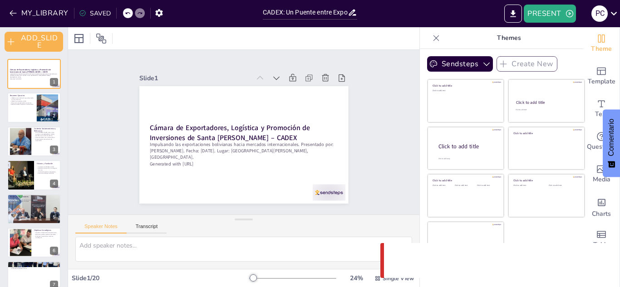
checkbox input "true"
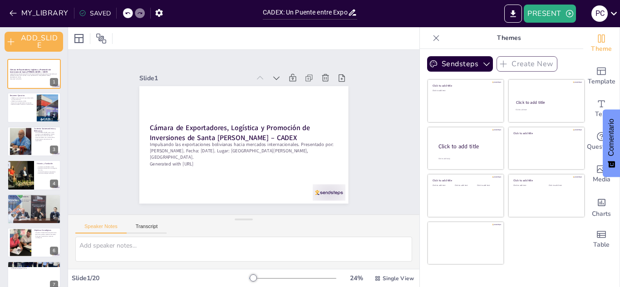
checkbox input "true"
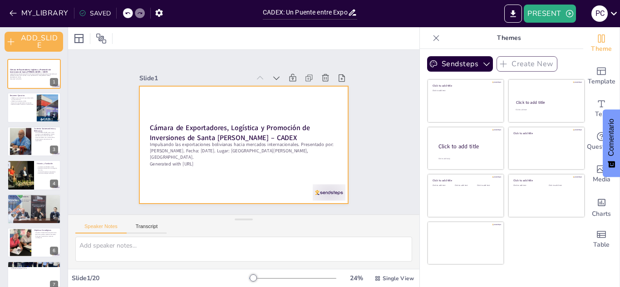
checkbox input "true"
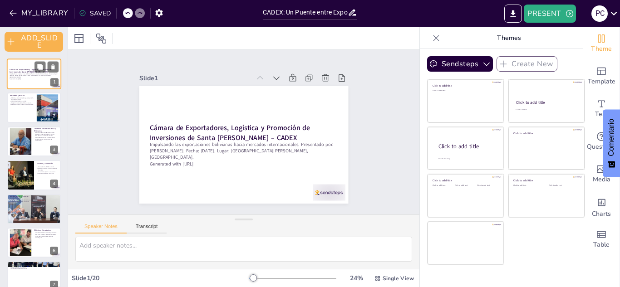
checkbox input "true"
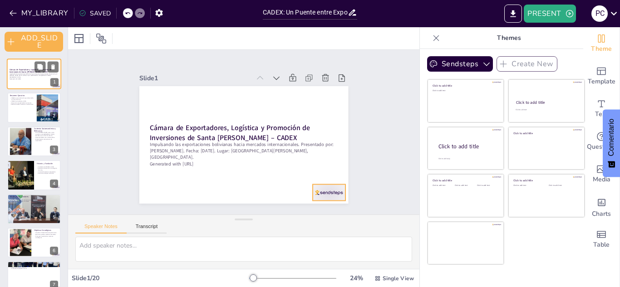
checkbox input "true"
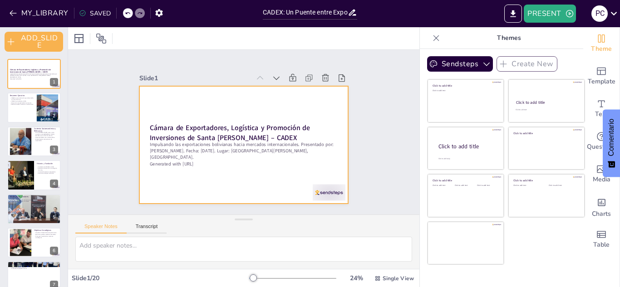
checkbox input "true"
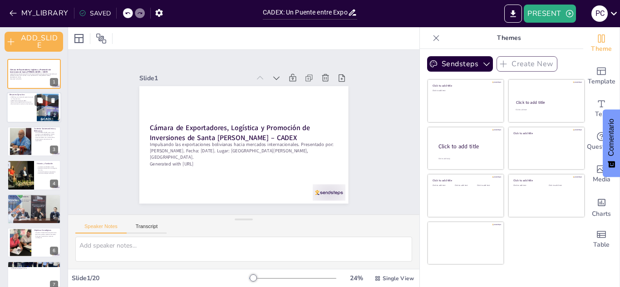
checkbox input "true"
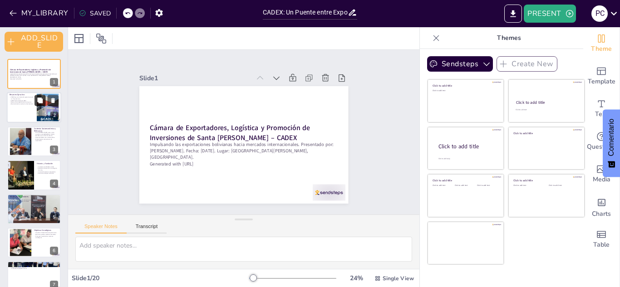
checkbox input "true"
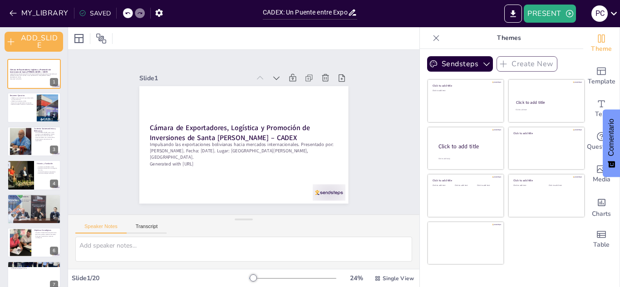
checkbox input "true"
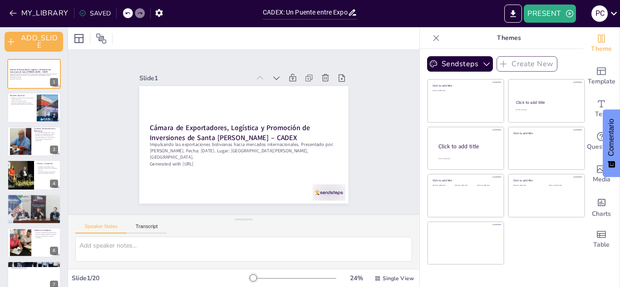
checkbox input "true"
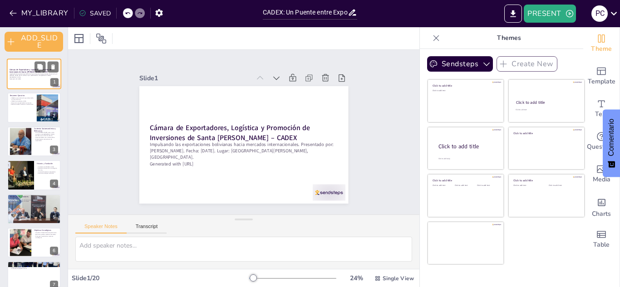
checkbox input "true"
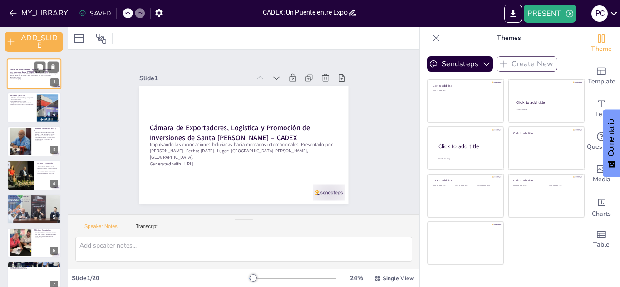
checkbox input "true"
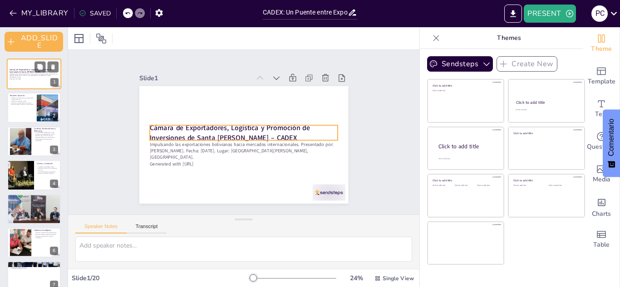
checkbox input "true"
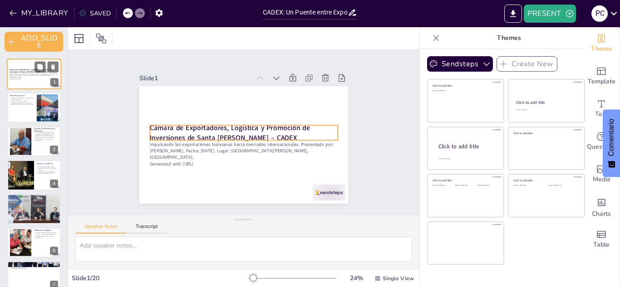
checkbox input "true"
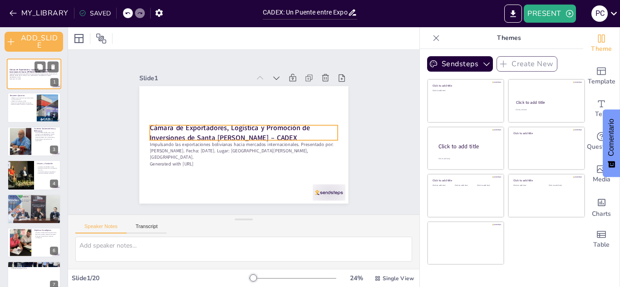
checkbox input "true"
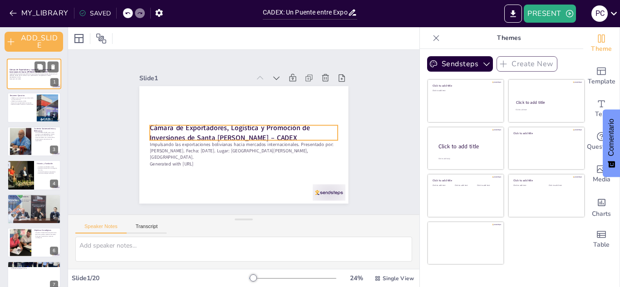
checkbox input "true"
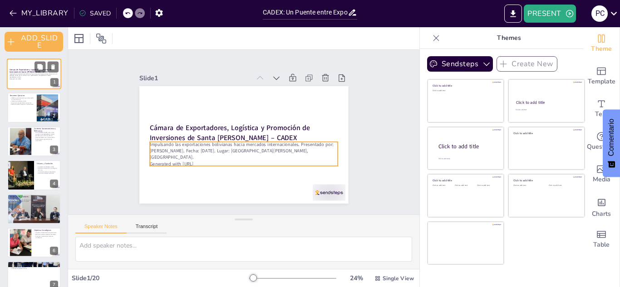
checkbox input "true"
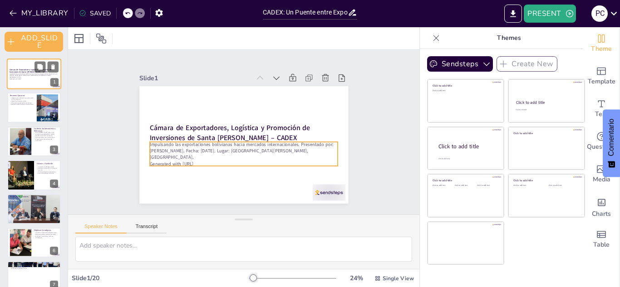
checkbox input "true"
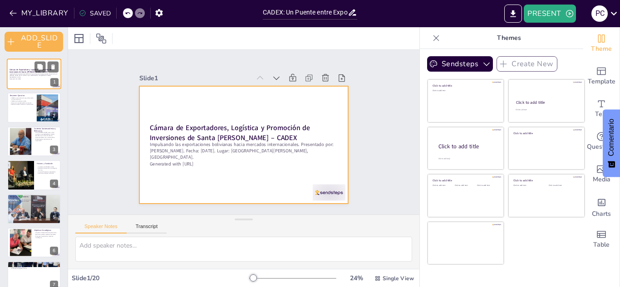
checkbox input "true"
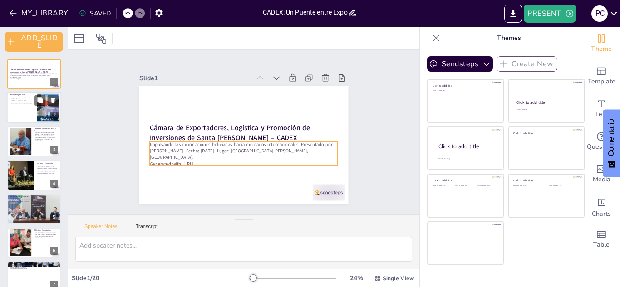
checkbox input "true"
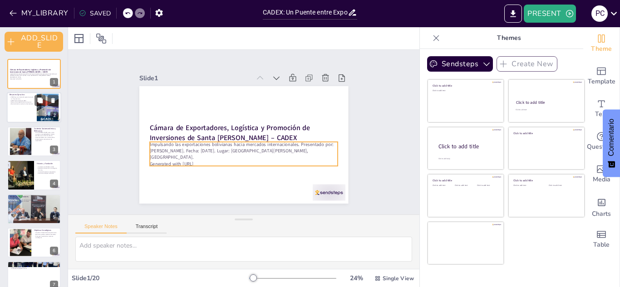
checkbox input "true"
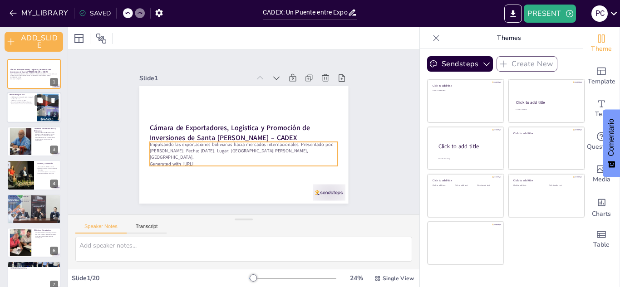
checkbox input "true"
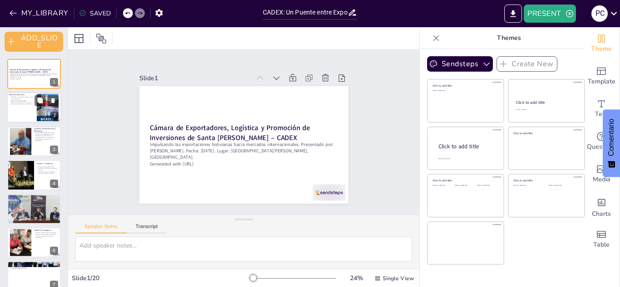
click at [22, 110] on div at bounding box center [34, 108] width 54 height 31
type textarea "CADEX se establece como una entidad sin fines de lucro, lo que significa que su…"
checkbox input "true"
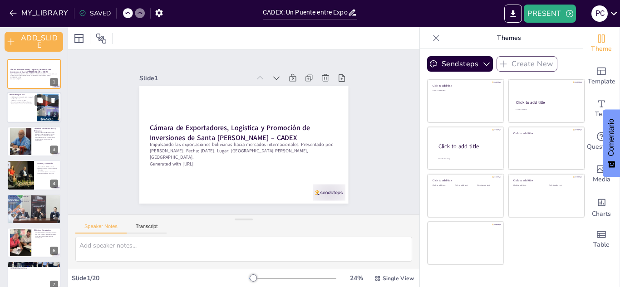
checkbox input "true"
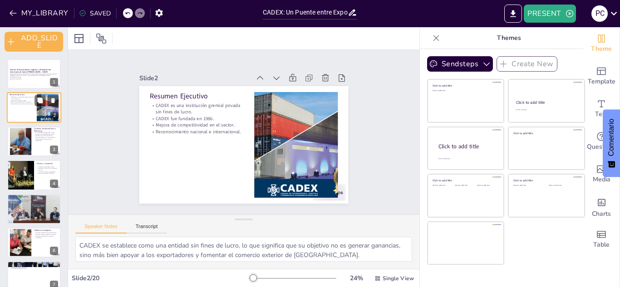
checkbox input "true"
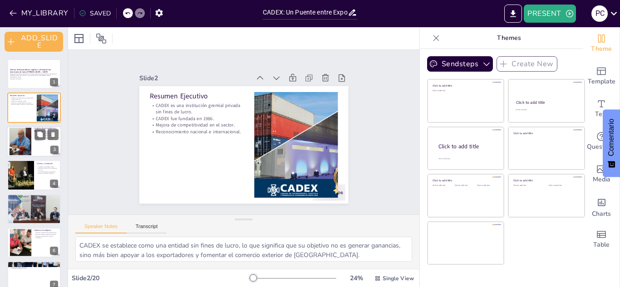
checkbox input "true"
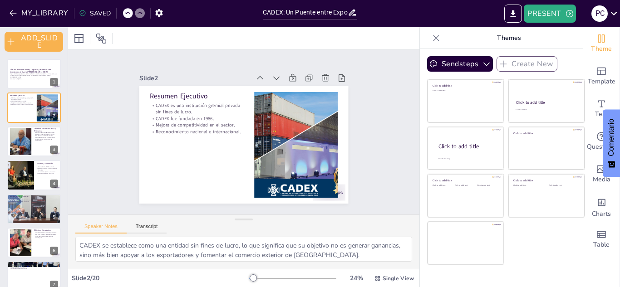
checkbox input "true"
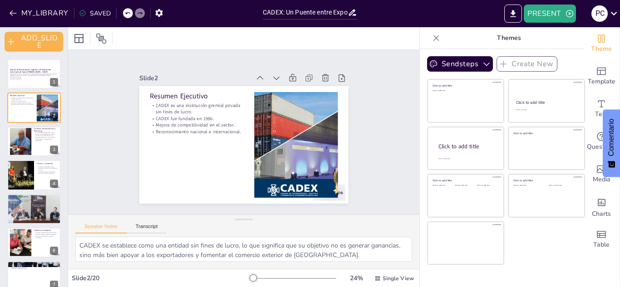
checkbox input "true"
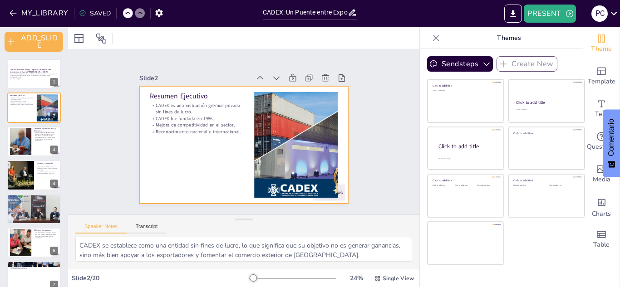
checkbox input "true"
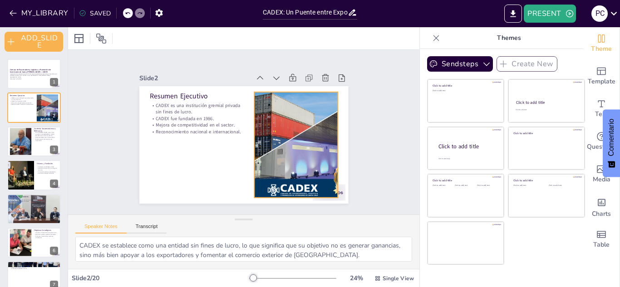
checkbox input "true"
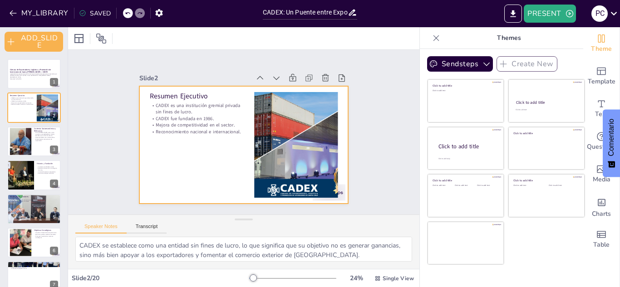
checkbox input "true"
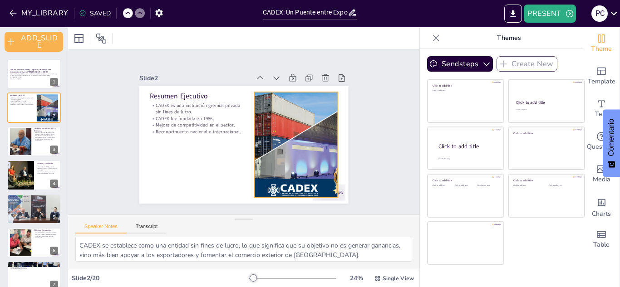
checkbox input "true"
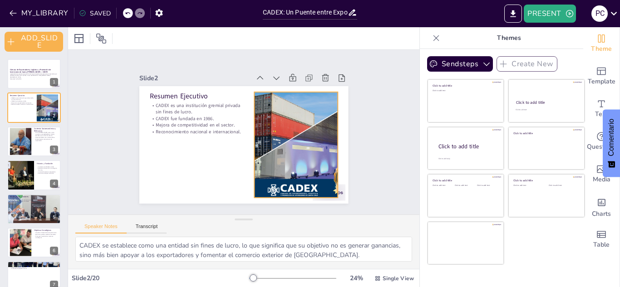
checkbox input "true"
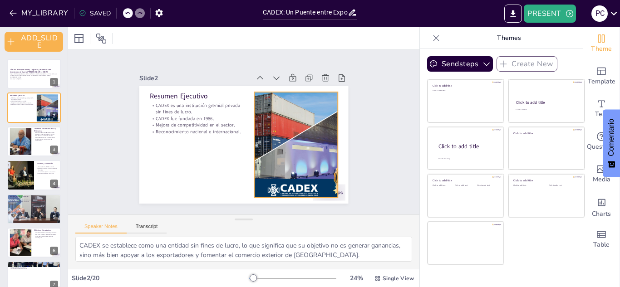
checkbox input "true"
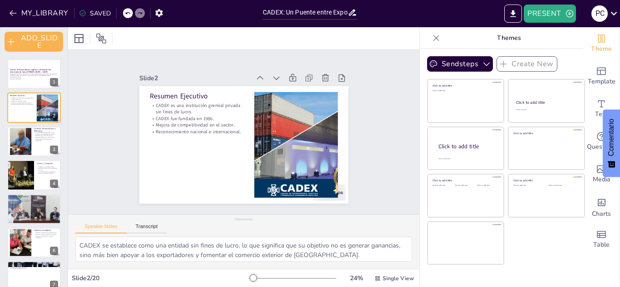
checkbox input "true"
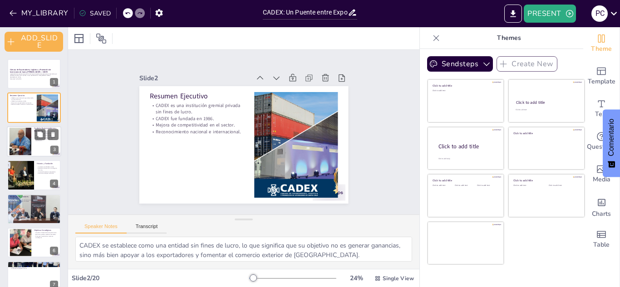
checkbox input "true"
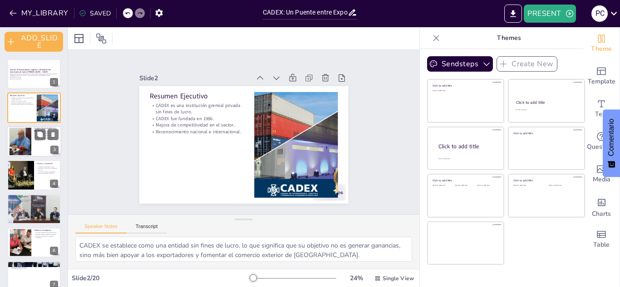
checkbox input "true"
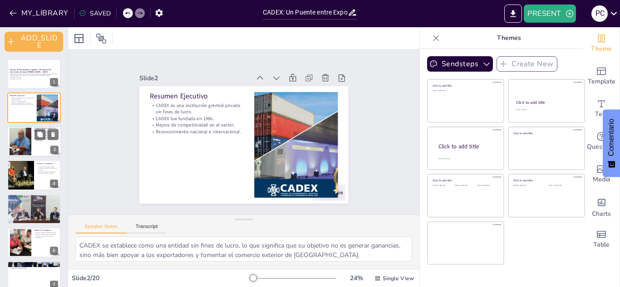
click at [17, 132] on div at bounding box center [19, 141] width 39 height 28
type textarea "Santa Cruz se ha convertido en un centro vital para la economía boliviana, grac…"
checkbox input "true"
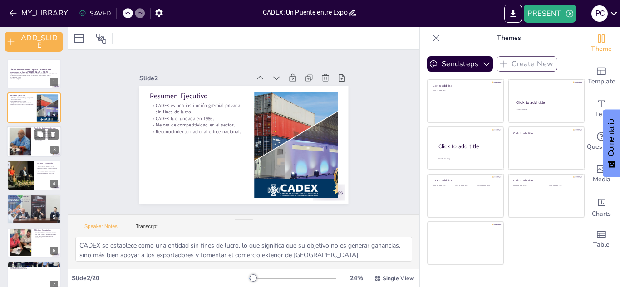
checkbox input "true"
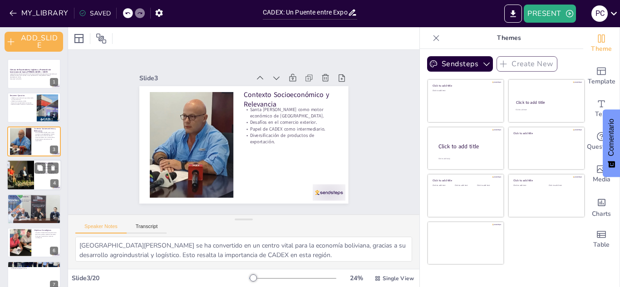
checkbox input "true"
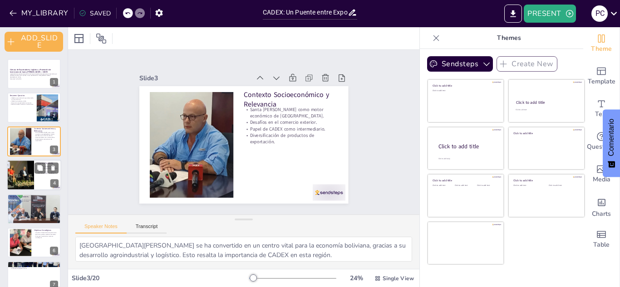
checkbox input "true"
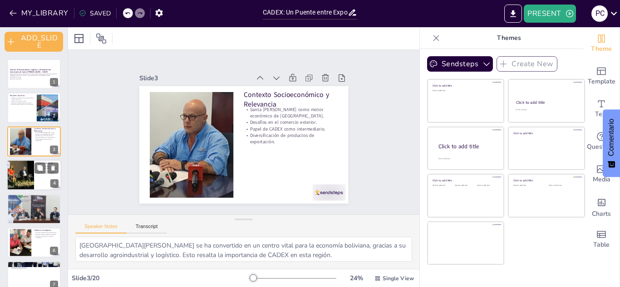
click at [25, 169] on div at bounding box center [20, 175] width 63 height 31
type textarea "La fundación de CADEX en 1986 fue un paso importante para el sector exportador …"
checkbox input "true"
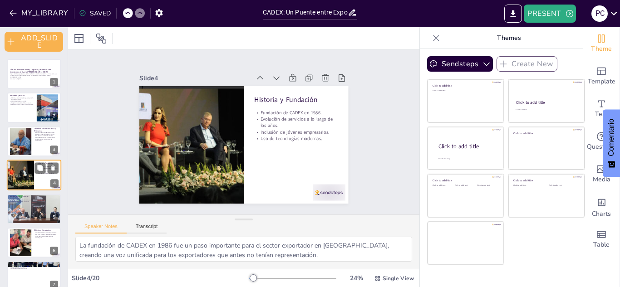
scroll to position [6, 0]
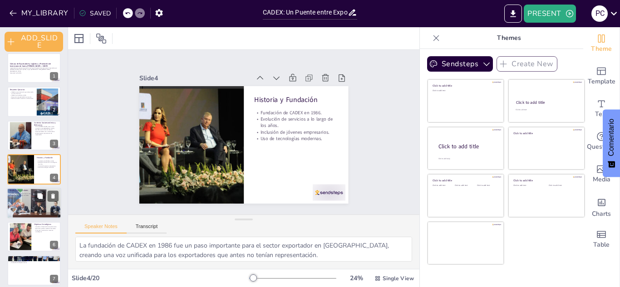
click at [24, 190] on p "Misión, Visión y Valores" at bounding box center [34, 190] width 49 height 3
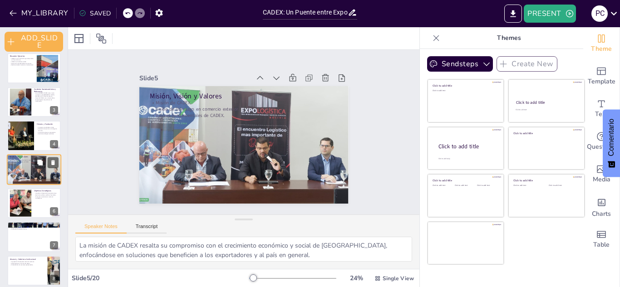
click at [24, 190] on div at bounding box center [21, 203] width 44 height 27
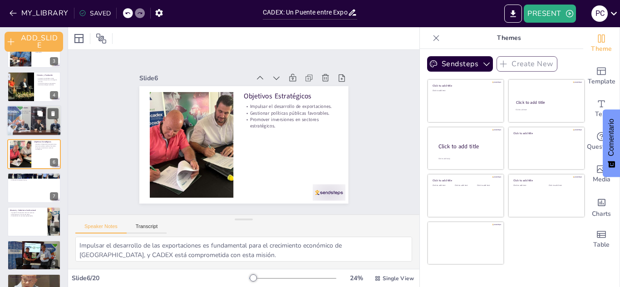
scroll to position [116, 0]
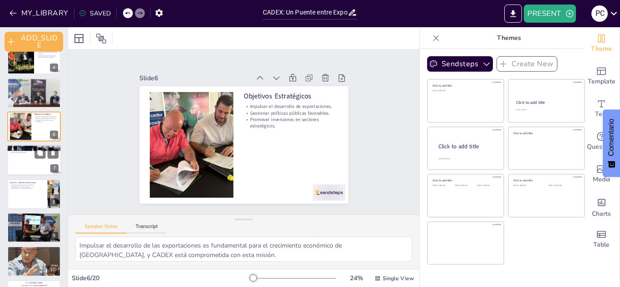
click at [24, 156] on div at bounding box center [34, 160] width 54 height 31
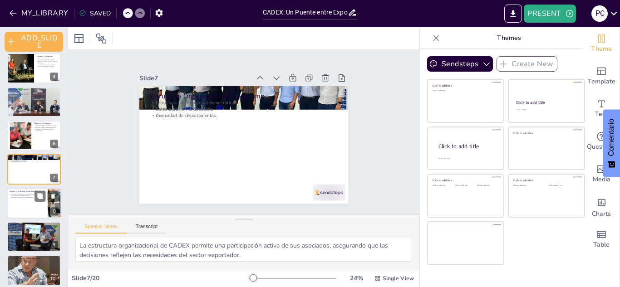
click at [21, 203] on div at bounding box center [34, 203] width 54 height 31
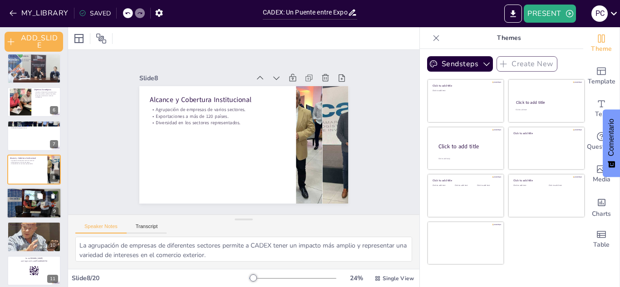
click at [22, 208] on div at bounding box center [34, 203] width 54 height 41
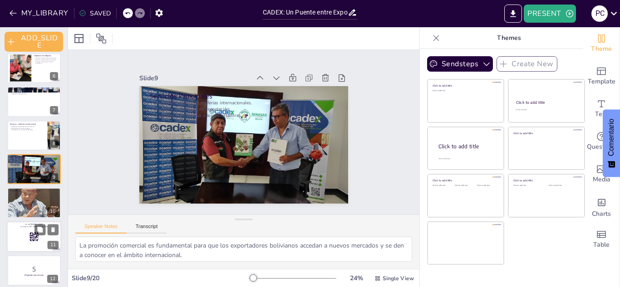
click at [15, 240] on div at bounding box center [34, 236] width 54 height 31
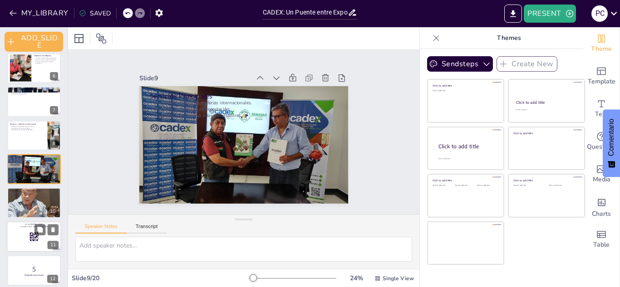
scroll to position [242, 0]
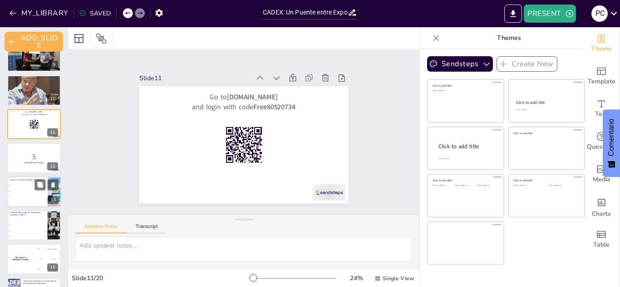
click at [28, 181] on div "¿Cuál es el año de fundación de CADEX?" at bounding box center [27, 180] width 35 height 4
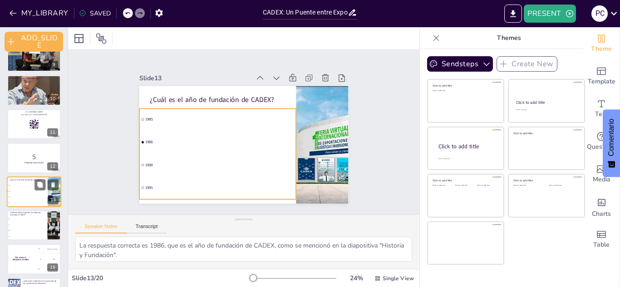
scroll to position [309, 0]
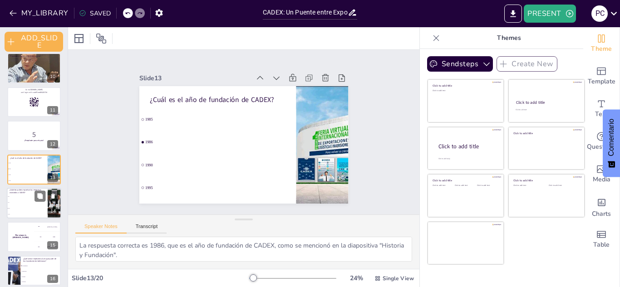
click at [26, 198] on li "50" at bounding box center [27, 197] width 41 height 6
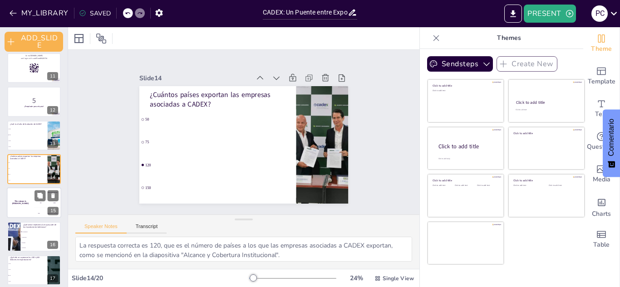
scroll to position [369, 0]
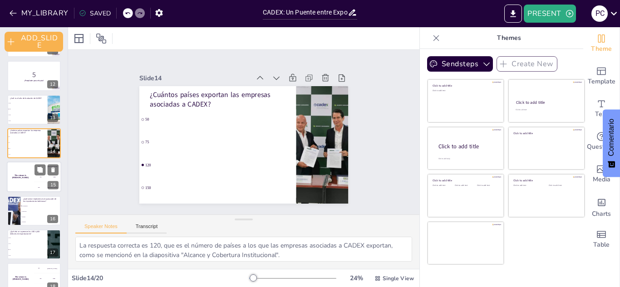
click at [21, 175] on div "The winner is Niels 🏆" at bounding box center [20, 177] width 27 height 31
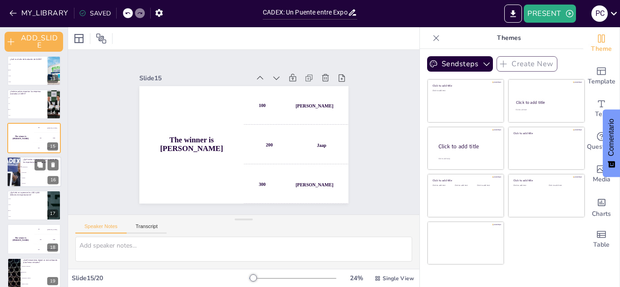
scroll to position [409, 0]
click at [19, 170] on div at bounding box center [13, 171] width 49 height 31
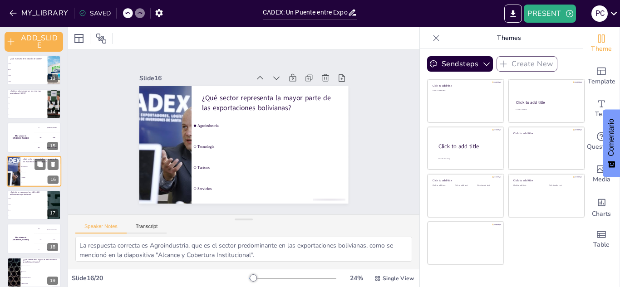
scroll to position [410, 0]
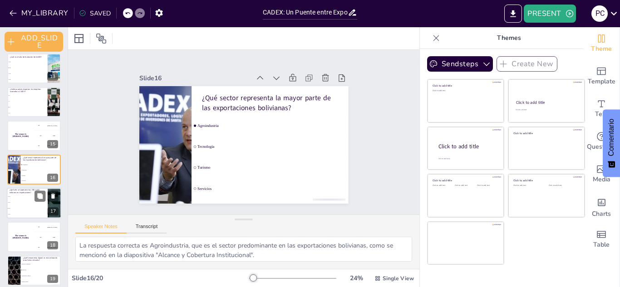
click at [17, 196] on span "2020" at bounding box center [27, 196] width 39 height 1
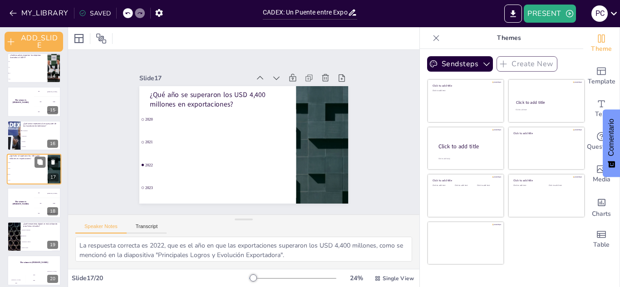
scroll to position [450, 0]
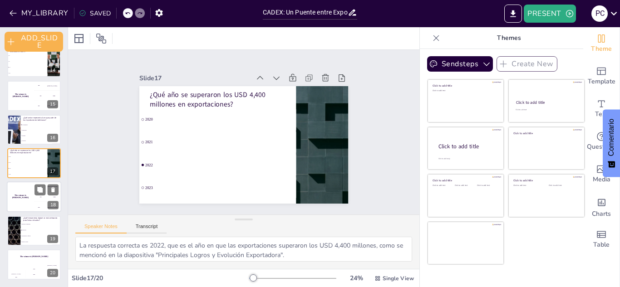
click at [17, 200] on div "The winner is Niels 🏆" at bounding box center [20, 197] width 27 height 31
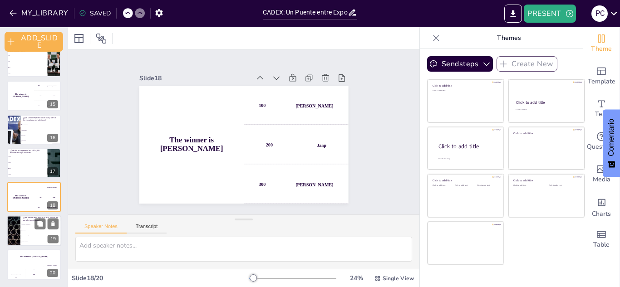
click at [20, 215] on div "¿Qué herramienta digital se está utilizando para ferias virtuales? Realidad Aum…" at bounding box center [34, 215] width 54 height 0
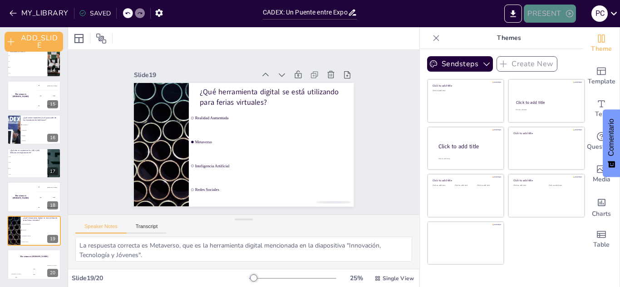
click at [550, 13] on button "PRESENT" at bounding box center [549, 14] width 52 height 18
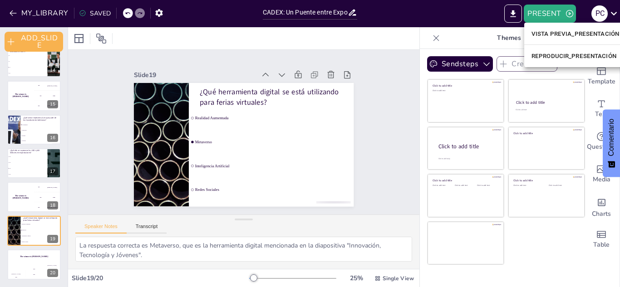
click at [552, 30] on font "VISTA PREVIA_PRESENTACIÓN" at bounding box center [575, 33] width 88 height 7
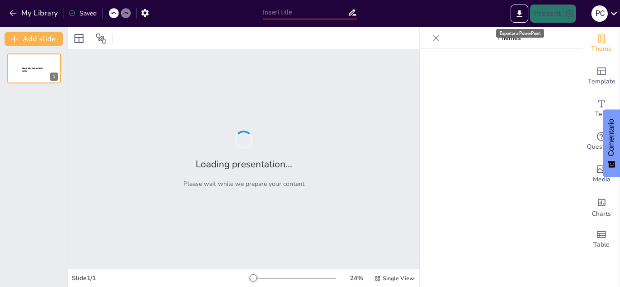
type input "CADEX: Un Puente entre Exportadores y Mercados Internacionales"
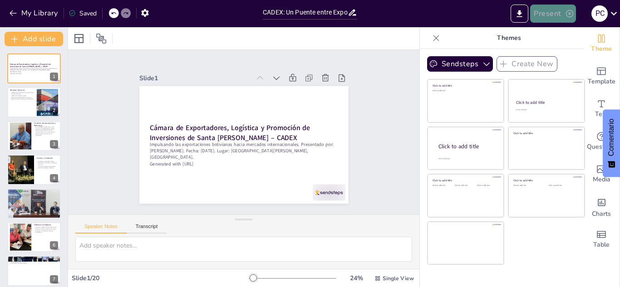
click at [552, 19] on button "Present" at bounding box center [552, 14] width 45 height 18
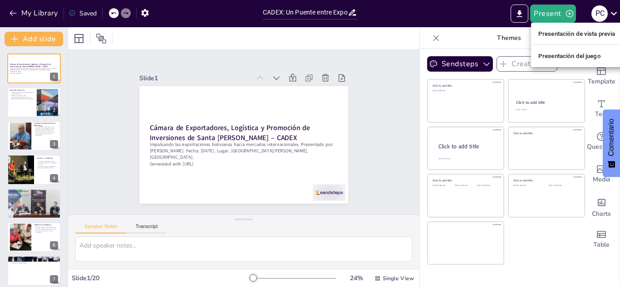
click at [562, 54] on font "Presentación del juego" at bounding box center [569, 56] width 63 height 7
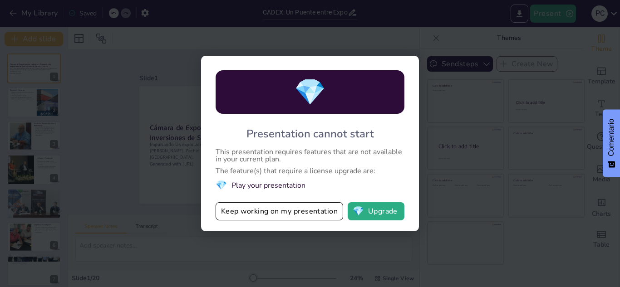
click at [445, 98] on div "💎 Presentation cannot start This presentation requires features that are not av…" at bounding box center [310, 143] width 620 height 287
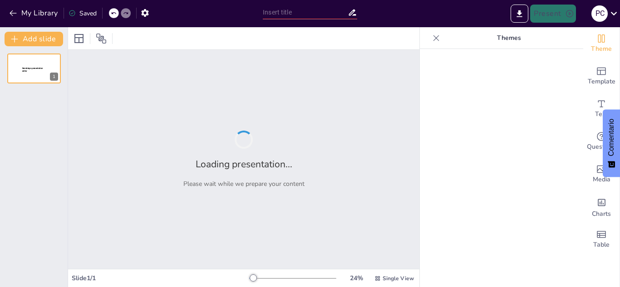
type input "CADEX: Un Puente entre Exportadores y Mercados Internacionales"
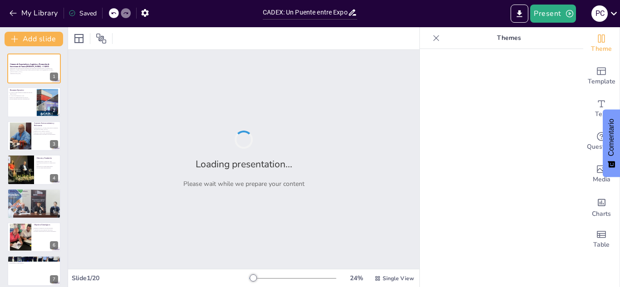
checkbox input "true"
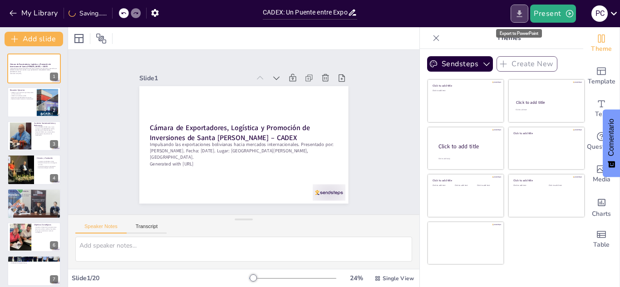
click at [523, 14] on icon "Export to PowerPoint" at bounding box center [519, 14] width 10 height 10
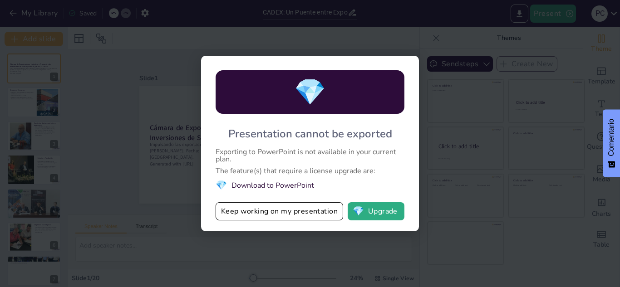
click at [183, 47] on div "💎 Presentation cannot be exported Exporting to PowerPoint is not available in y…" at bounding box center [310, 143] width 620 height 287
click at [167, 49] on div "💎 Presentation cannot be exported Exporting to PowerPoint is not available in y…" at bounding box center [310, 143] width 620 height 287
